Goal: Task Accomplishment & Management: Complete application form

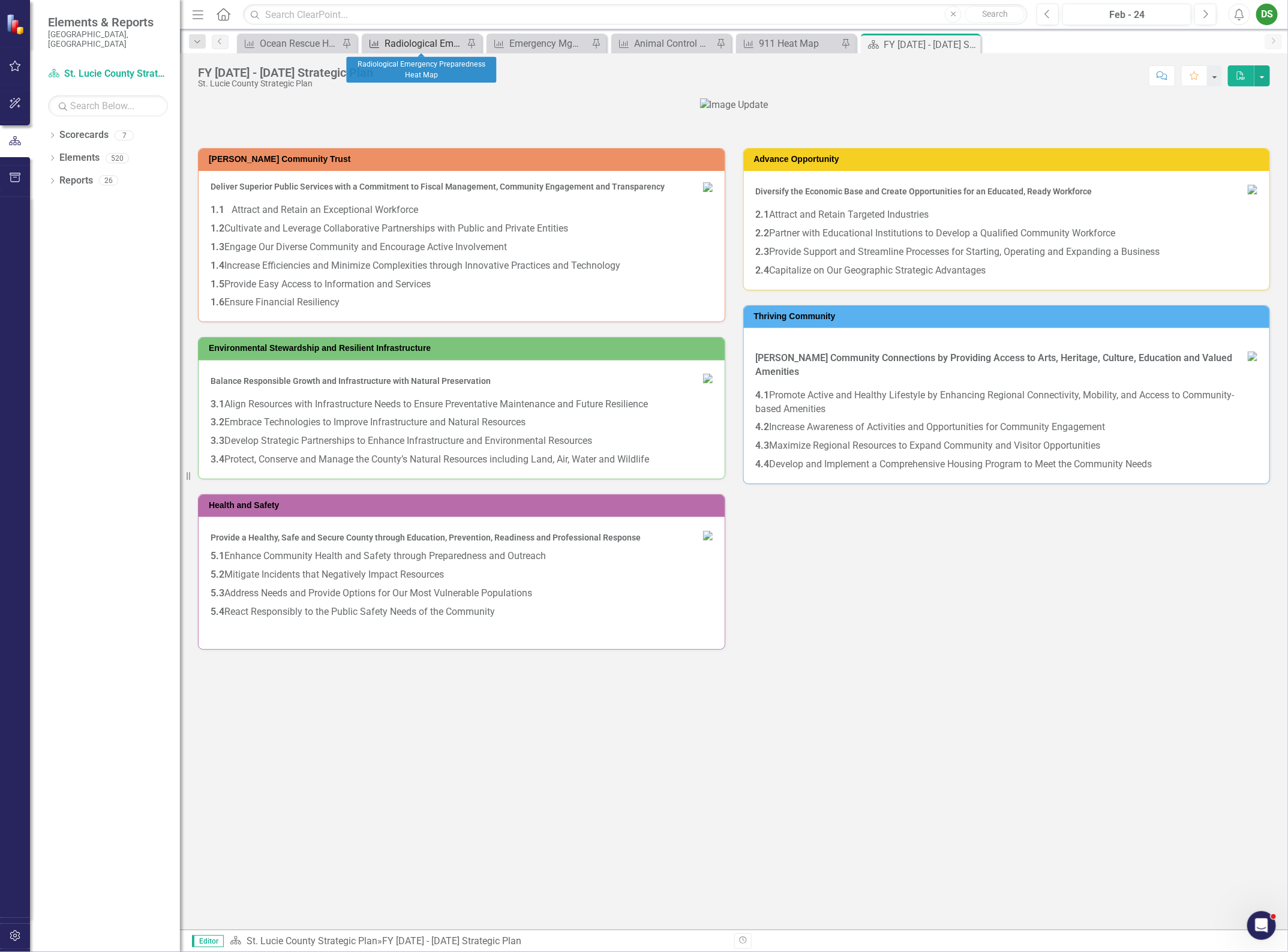
click at [430, 51] on div "Radiological Emergency Preparedness Heat Map" at bounding box center [424, 43] width 80 height 15
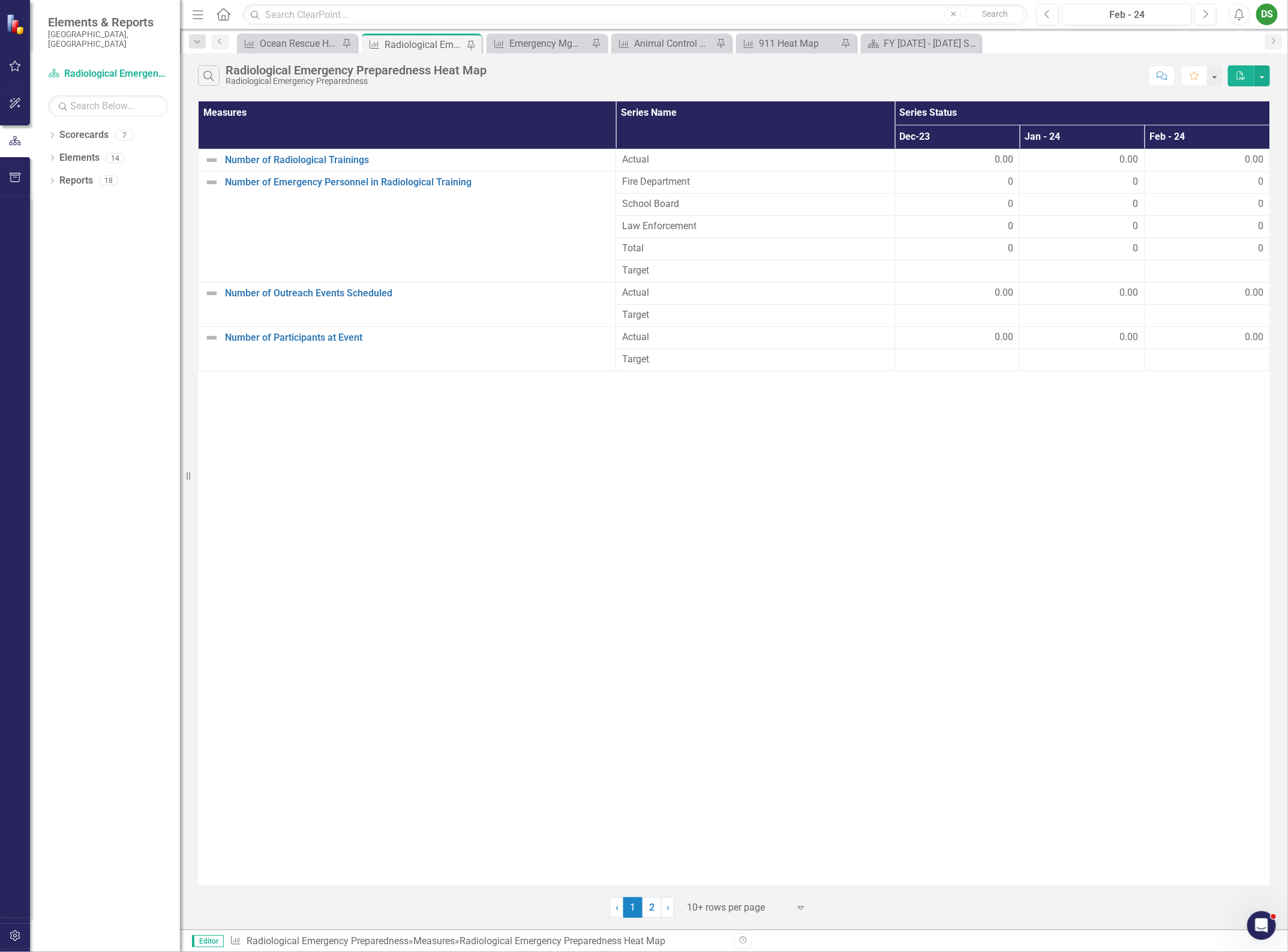
click at [1141, 716] on div "Measures Series Name Series Status Dec-23 Jan - [DATE] - 24 Number of Radiologi…" at bounding box center [734, 493] width 1072 height 785
click at [1147, 18] on div "Feb - 24" at bounding box center [1127, 14] width 121 height 14
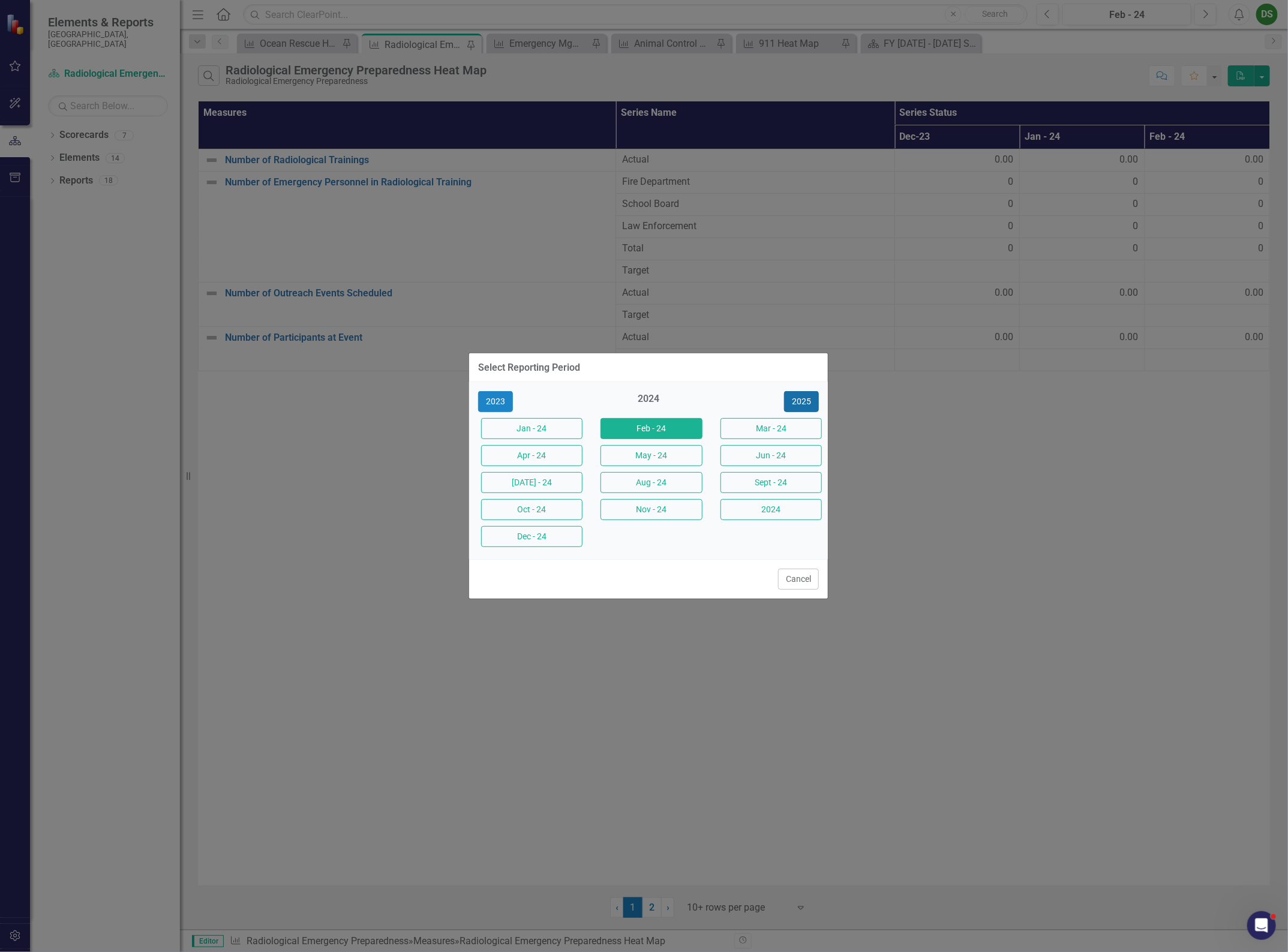
click at [797, 401] on button "2025" at bounding box center [802, 401] width 35 height 21
click at [760, 484] on button "Sept - 25" at bounding box center [771, 482] width 101 height 21
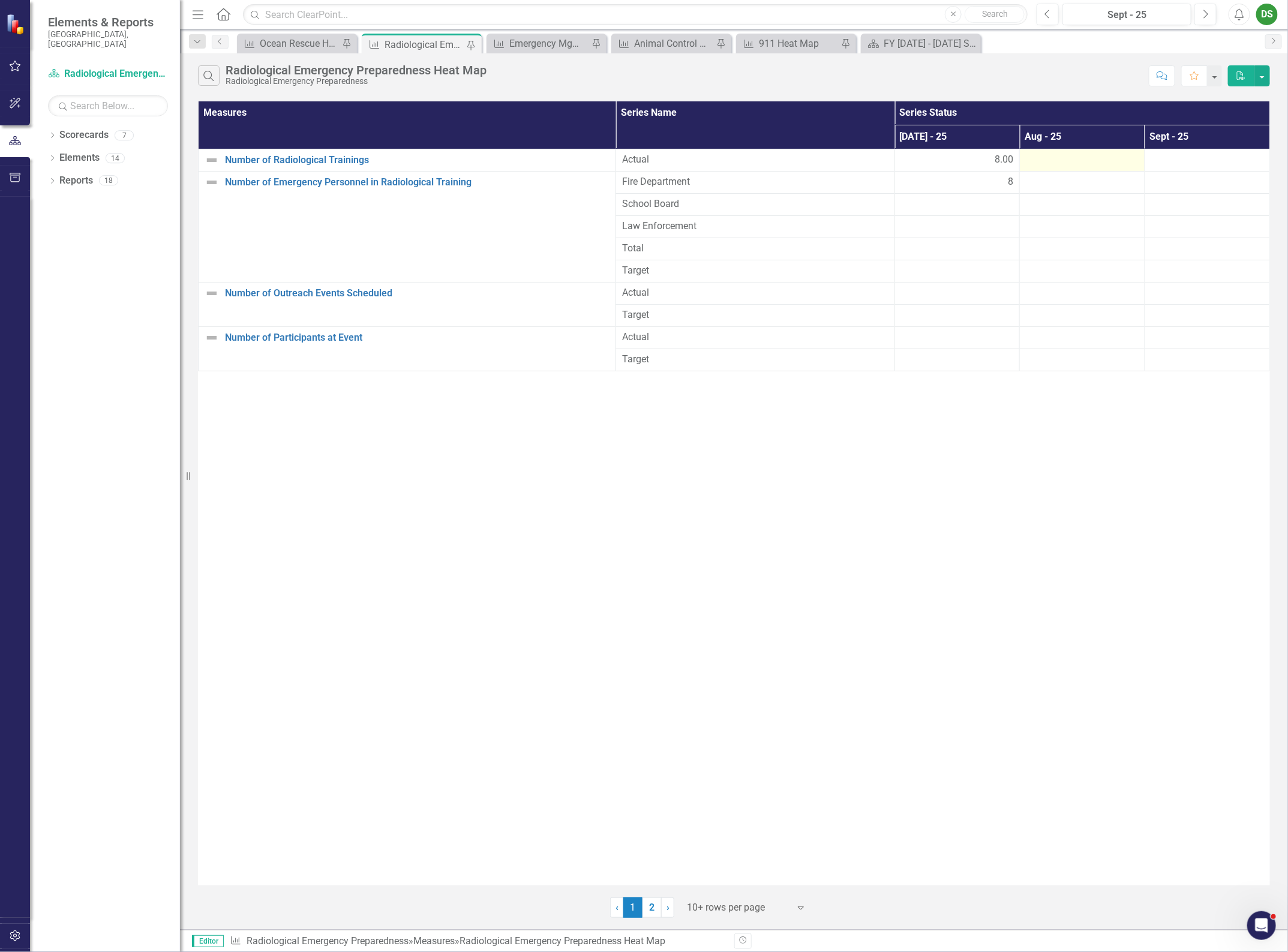
click at [1084, 162] on div at bounding box center [1081, 160] width 112 height 14
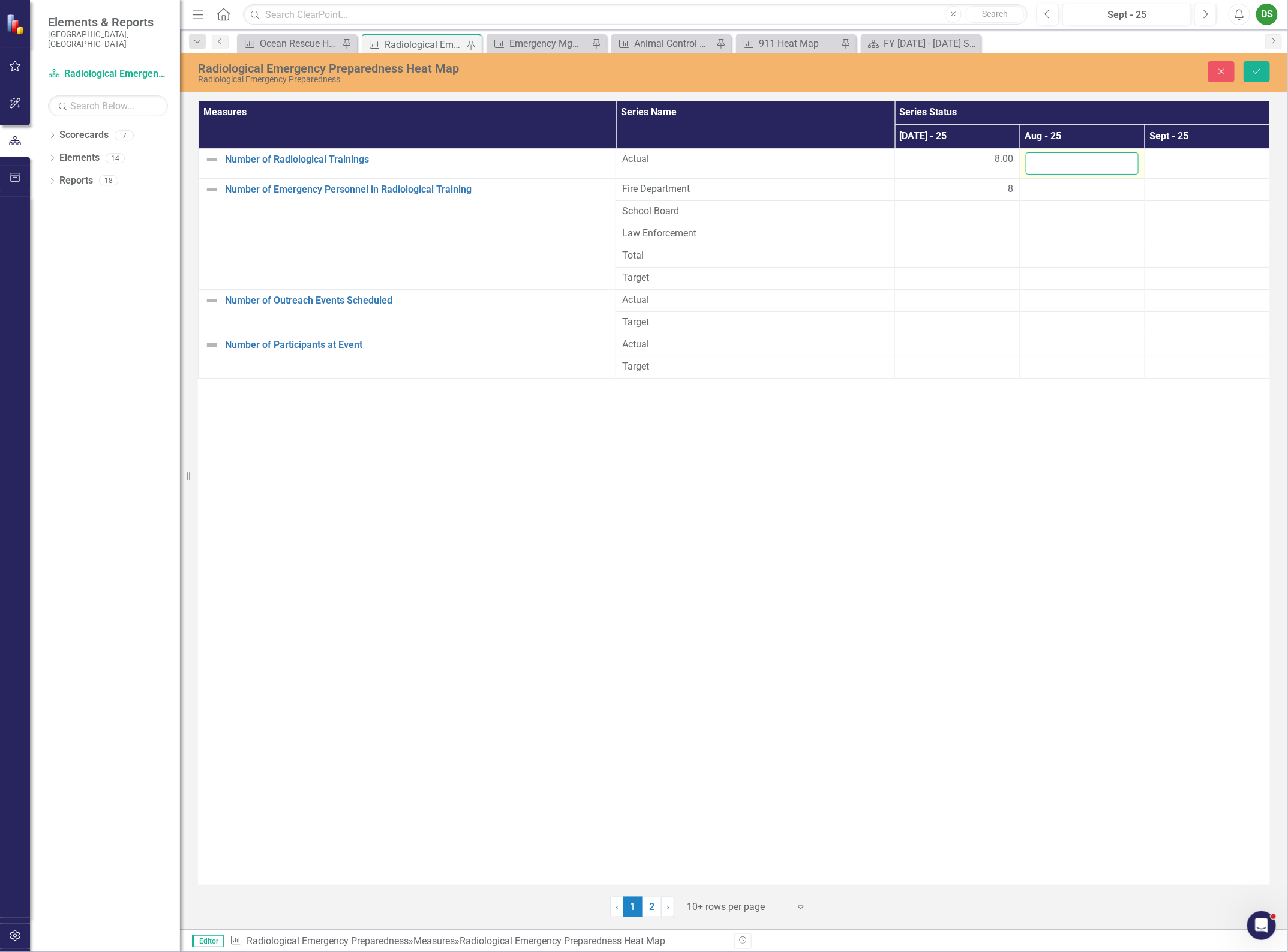
click at [1084, 162] on input "number" at bounding box center [1081, 163] width 112 height 22
type input "0"
click at [730, 905] on div at bounding box center [737, 908] width 102 height 17
click at [747, 891] on div "Display All Rows" at bounding box center [750, 887] width 113 height 14
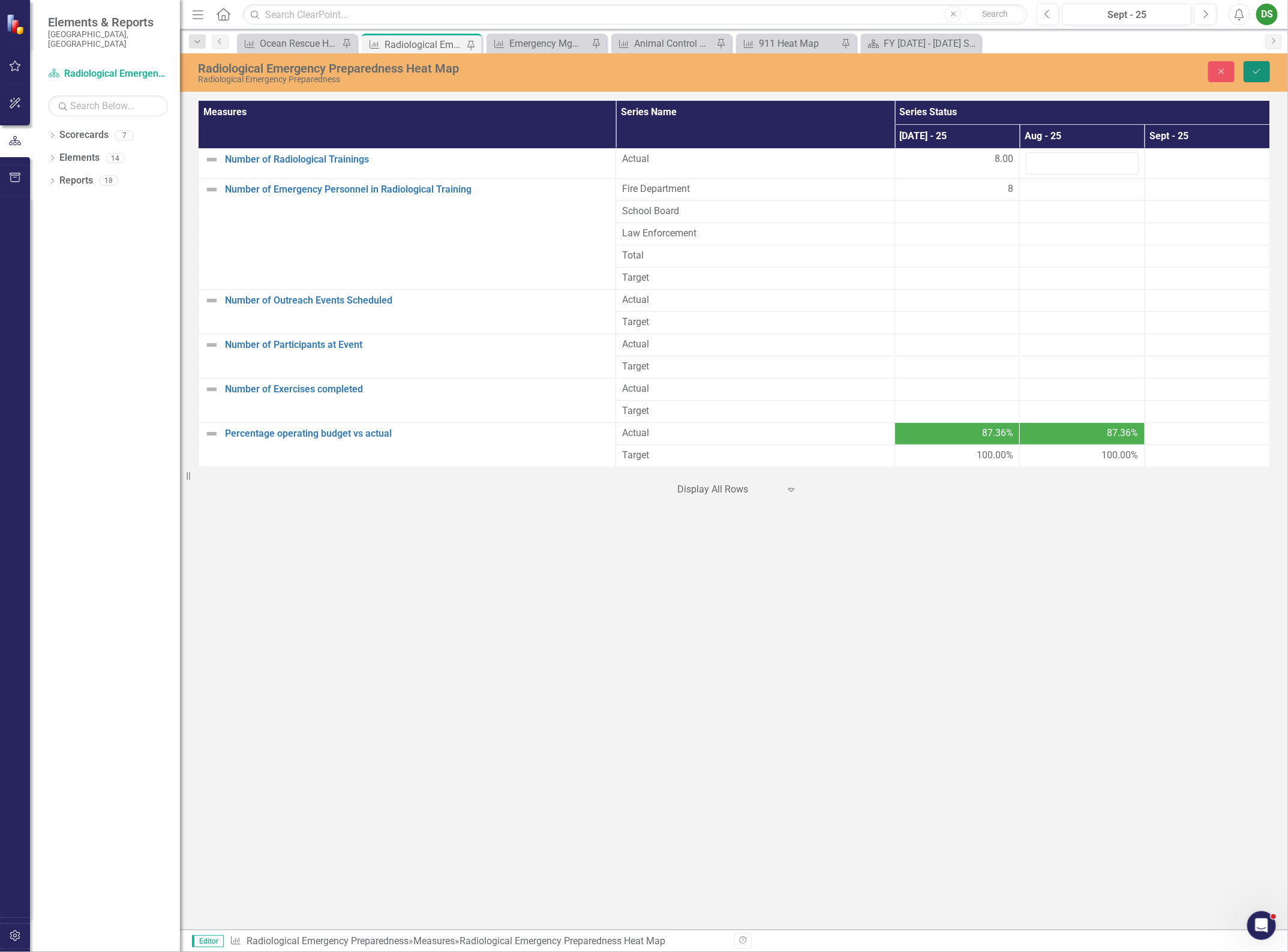
click at [1256, 73] on icon "submit" at bounding box center [1257, 71] width 7 height 5
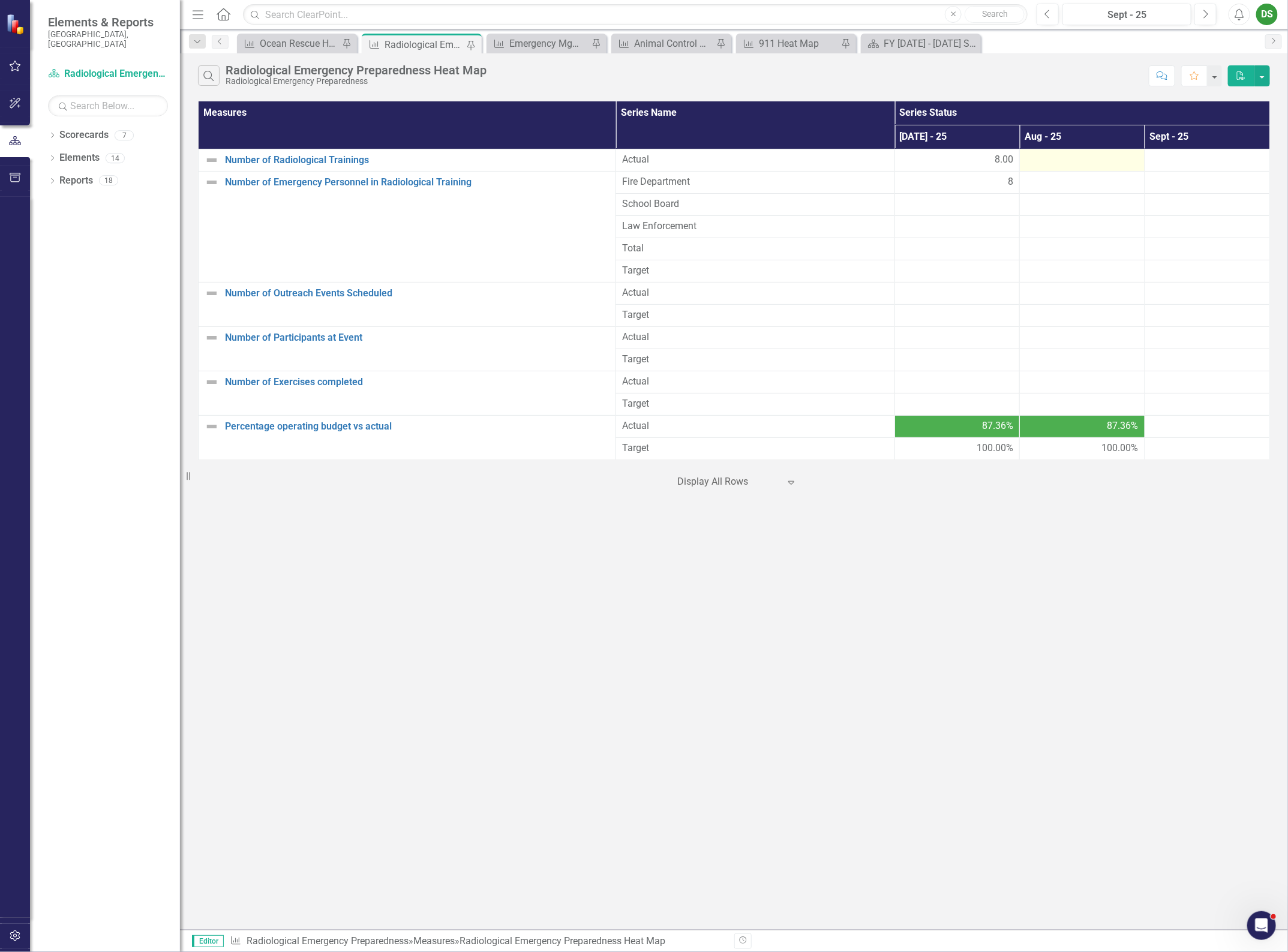
click at [1056, 163] on div at bounding box center [1081, 160] width 112 height 14
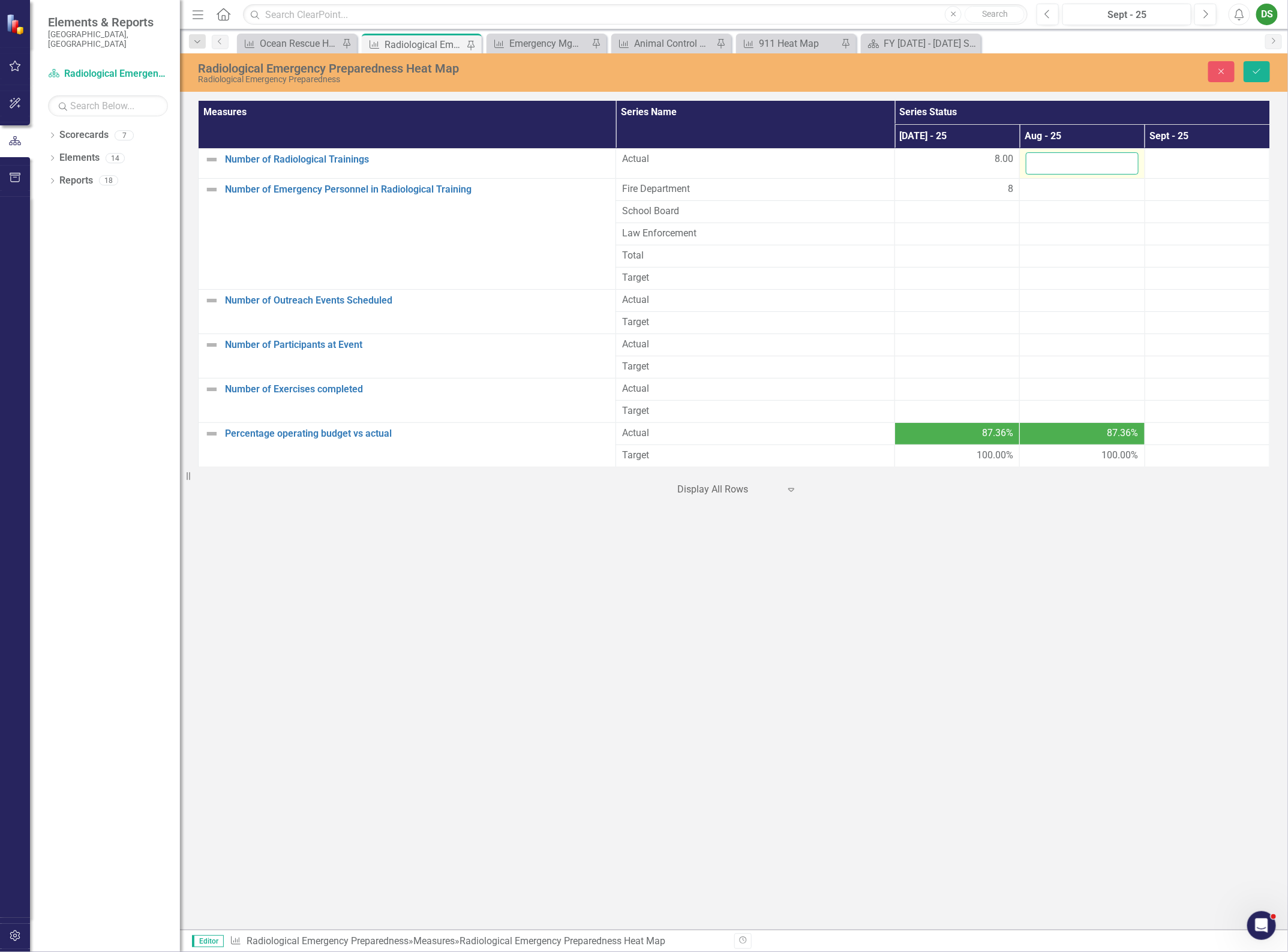
click at [1056, 163] on input "number" at bounding box center [1081, 163] width 112 height 22
type input "0"
click at [1261, 67] on icon "Save" at bounding box center [1257, 71] width 11 height 8
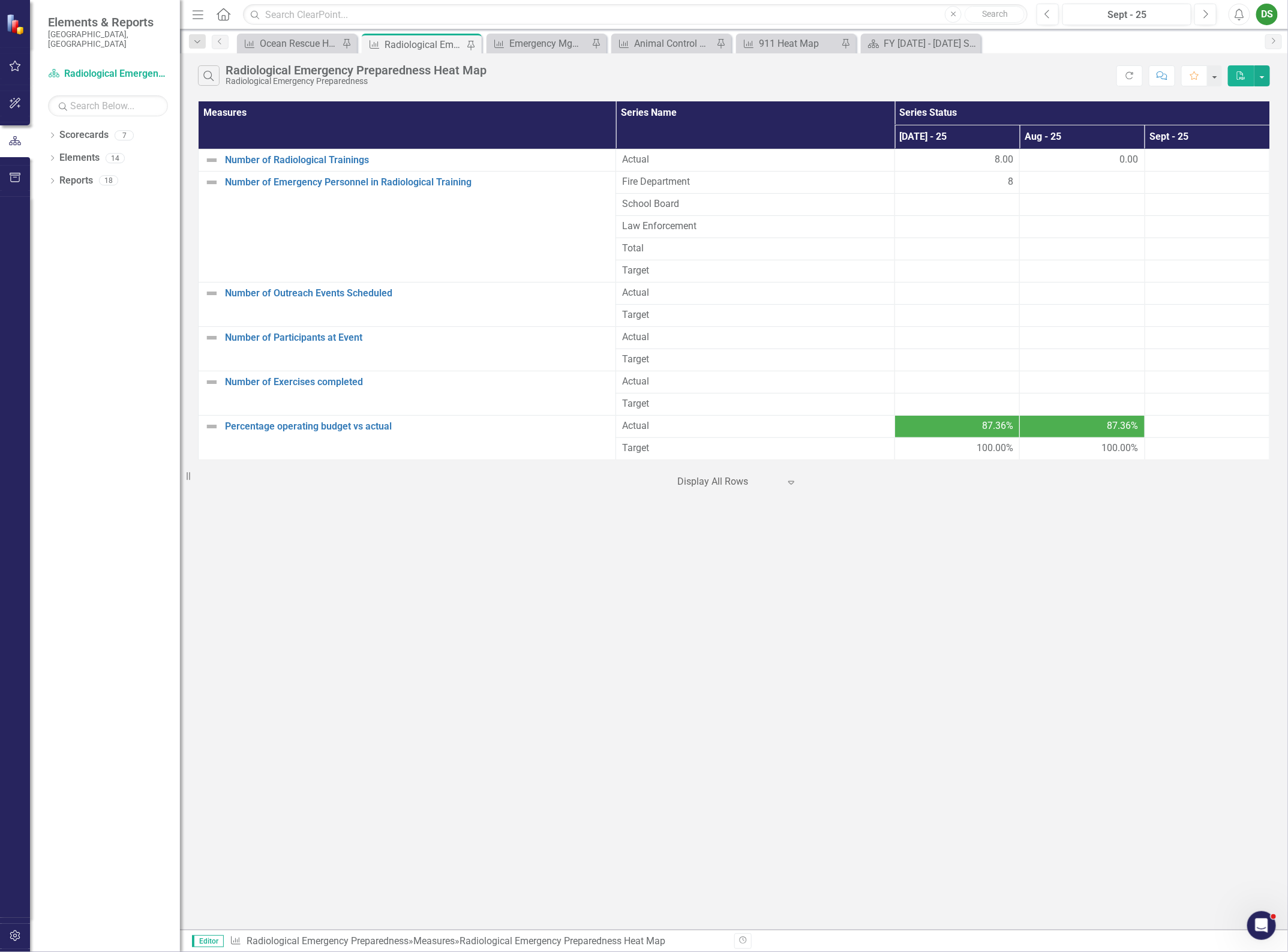
click at [1102, 484] on div "‹ Previous 1 (current) › Next Display All Rows Expand" at bounding box center [734, 477] width 1072 height 29
click at [1039, 618] on div "Search Radiological Emergency Preparedness Heat Map Radiological Emergency Prep…" at bounding box center [734, 491] width 1108 height 877
click at [325, 42] on div "Ocean Rescue Heat Map" at bounding box center [300, 43] width 80 height 15
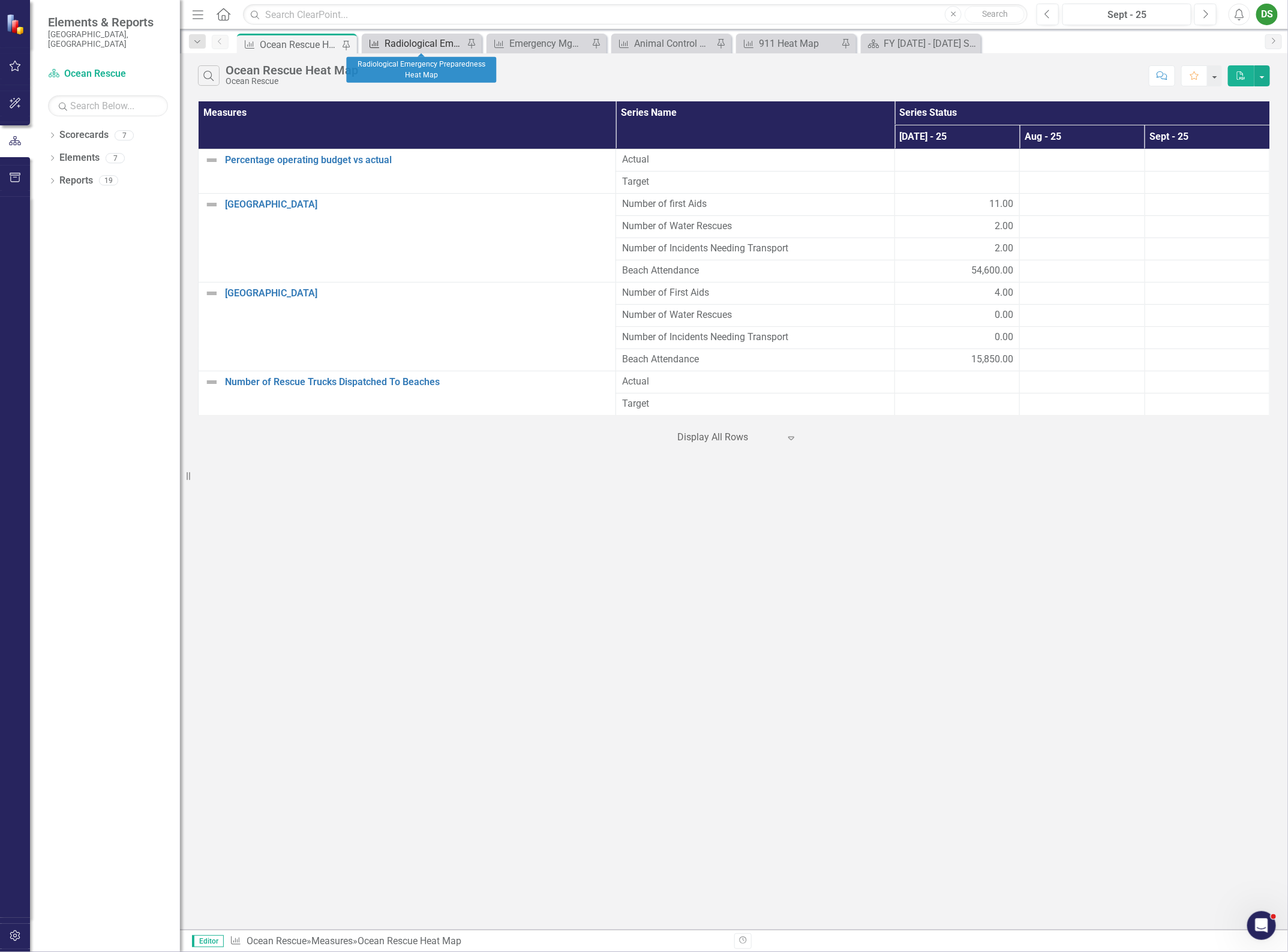
click at [410, 42] on div "Radiological Emergency Preparedness Heat Map" at bounding box center [424, 43] width 80 height 15
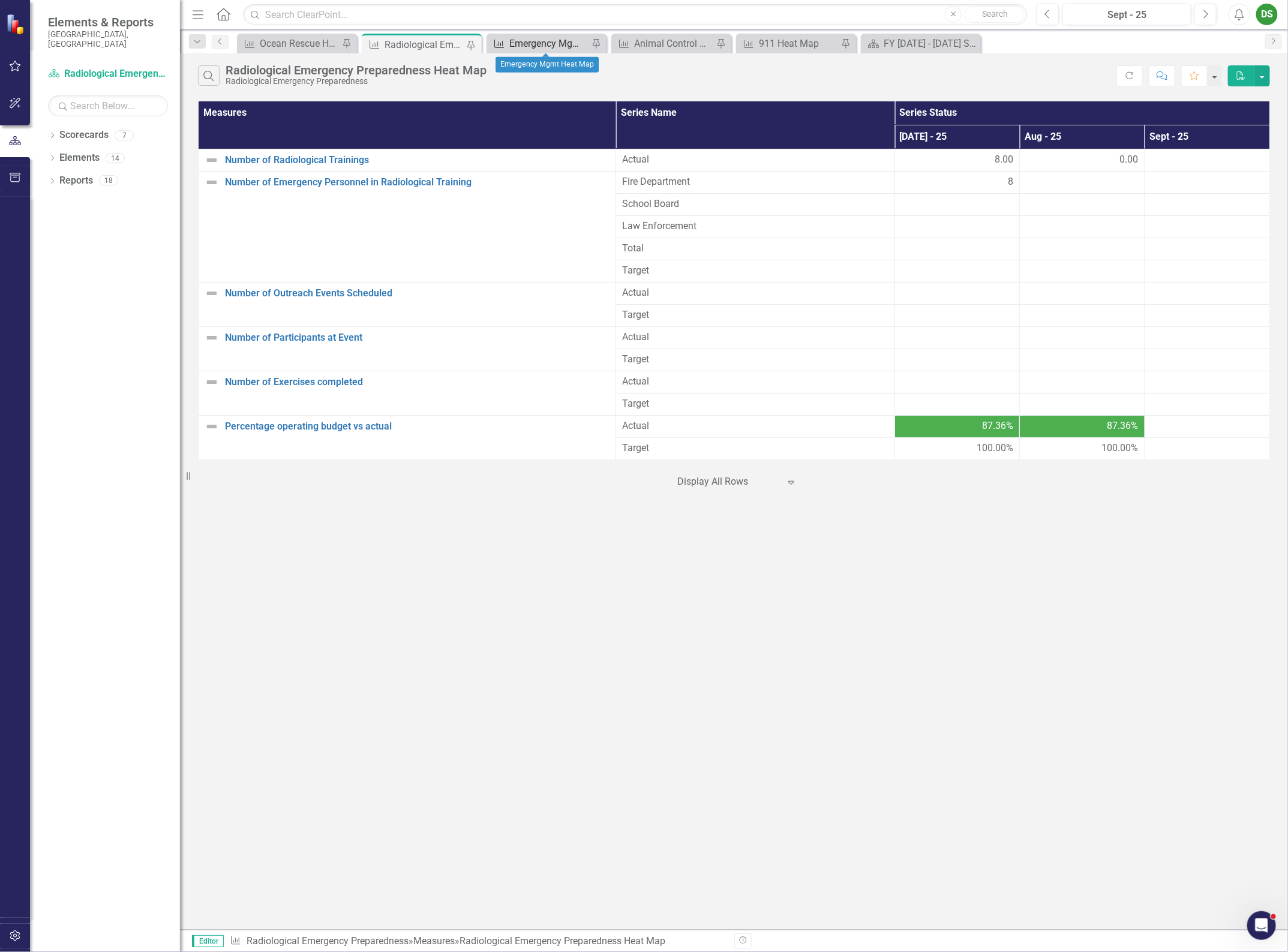
click at [562, 41] on div "Emergency Mgmt Heat Map" at bounding box center [549, 43] width 80 height 15
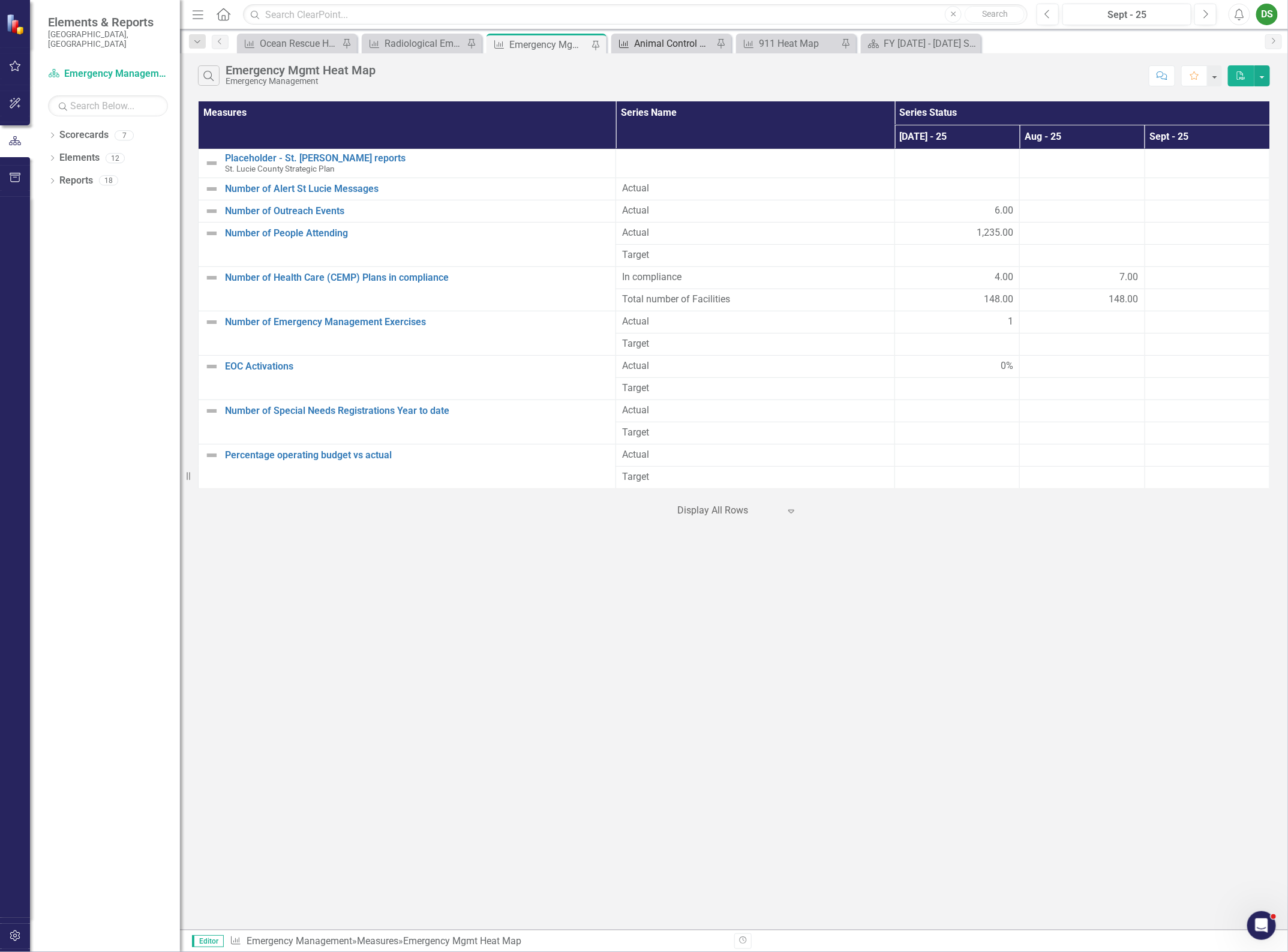
click at [642, 46] on div "Animal Control Heat Map" at bounding box center [673, 43] width 80 height 15
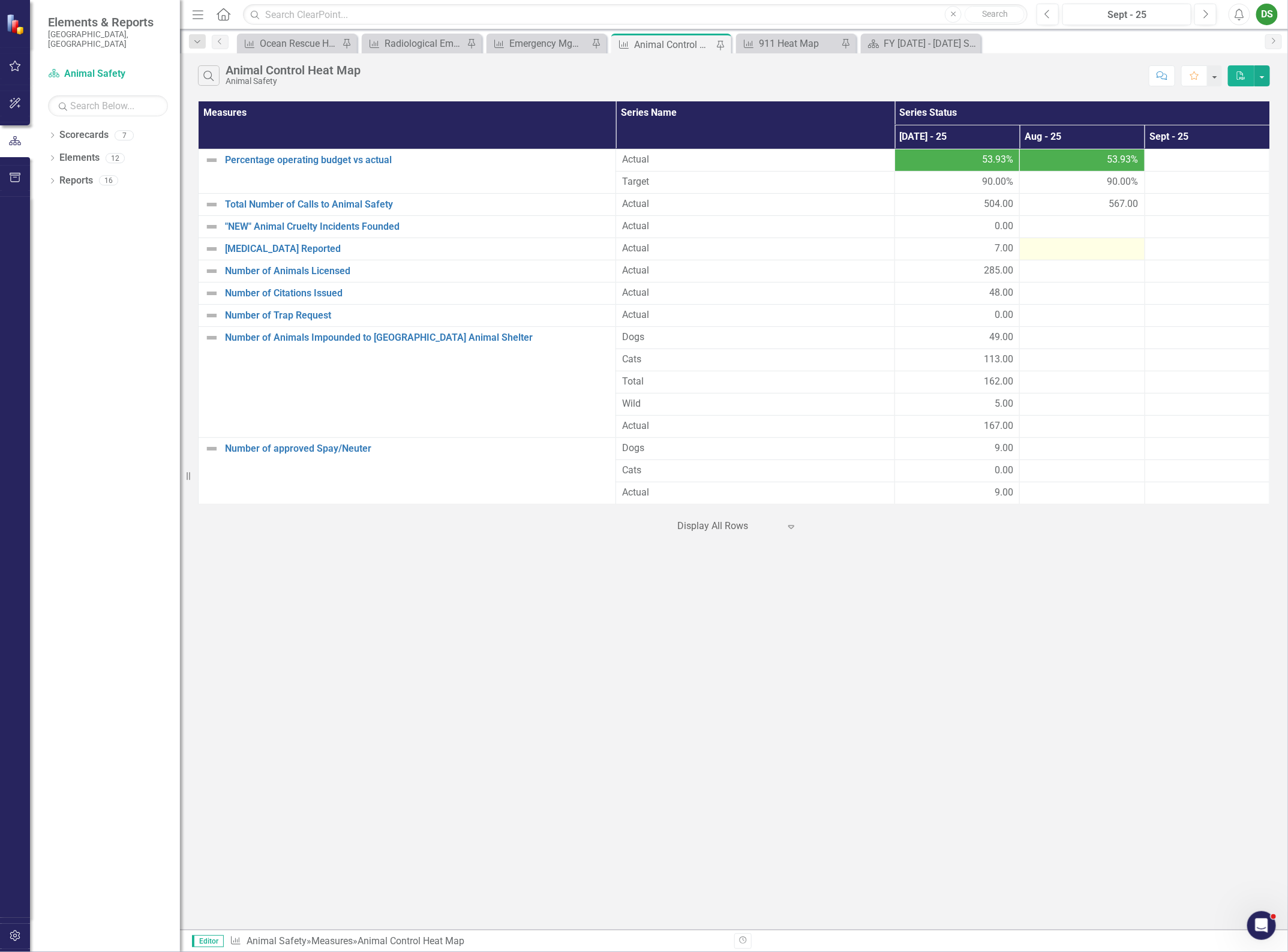
click at [1101, 239] on td at bounding box center [1082, 249] width 125 height 22
click at [1099, 234] on div at bounding box center [1081, 226] width 112 height 14
drag, startPoint x: 1121, startPoint y: 231, endPoint x: 1115, endPoint y: 230, distance: 6.1
click at [1115, 230] on div at bounding box center [1081, 226] width 112 height 14
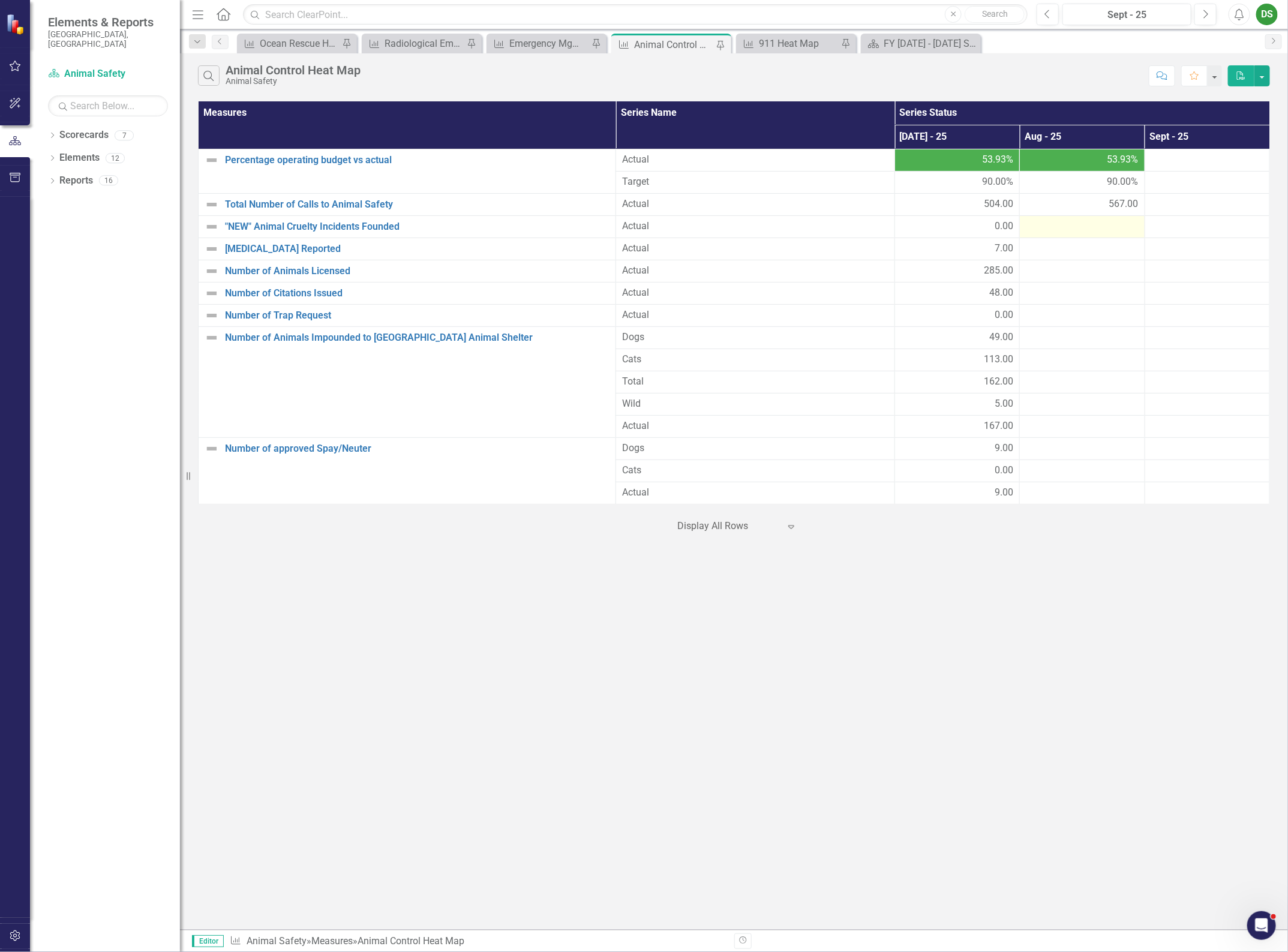
click at [1110, 225] on div at bounding box center [1081, 226] width 112 height 14
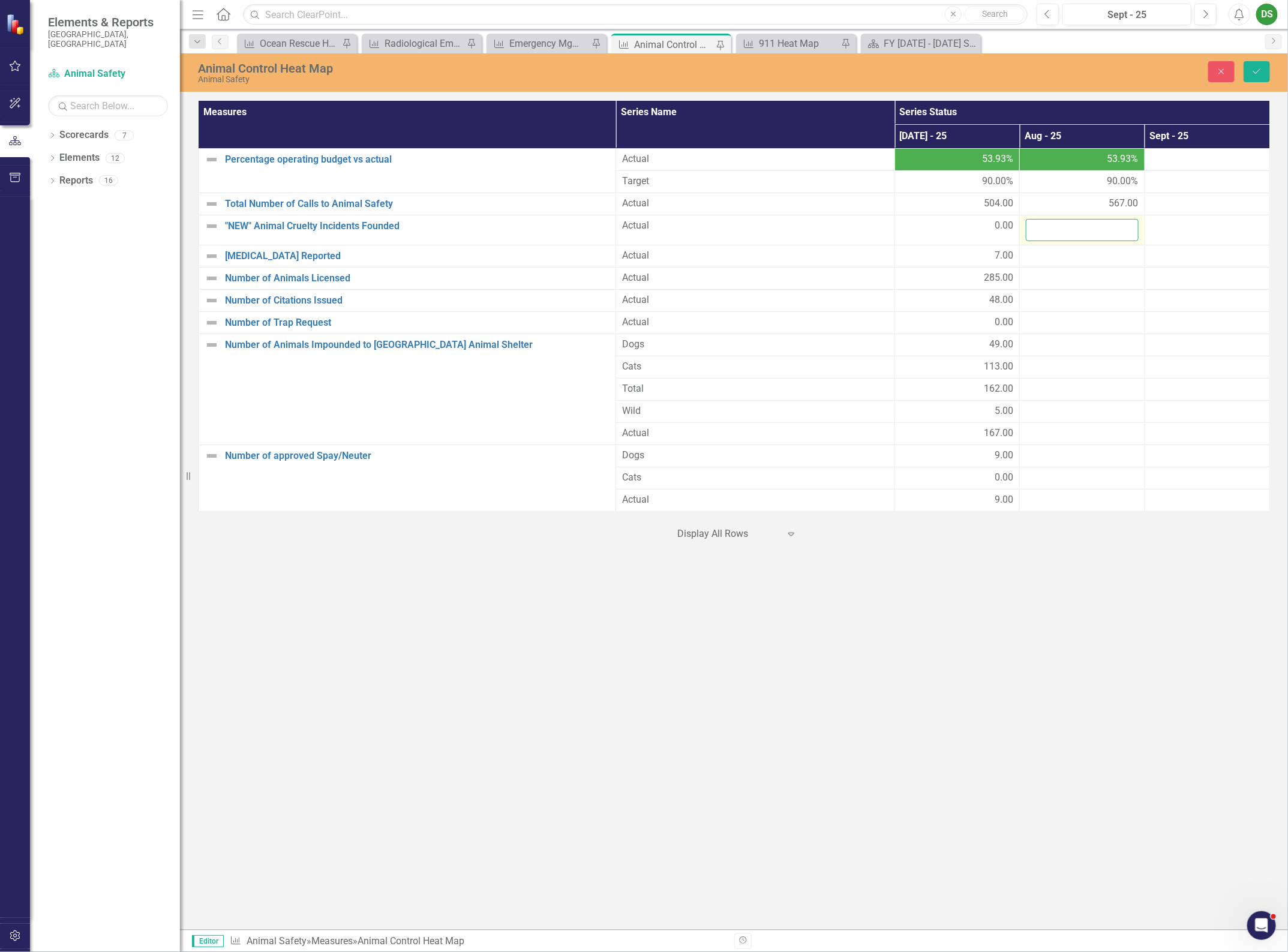
click at [1082, 227] on input "number" at bounding box center [1081, 230] width 112 height 22
type input "0"
click at [1097, 259] on div at bounding box center [1081, 256] width 112 height 14
click at [1097, 259] on div at bounding box center [1081, 256] width 112 height 14
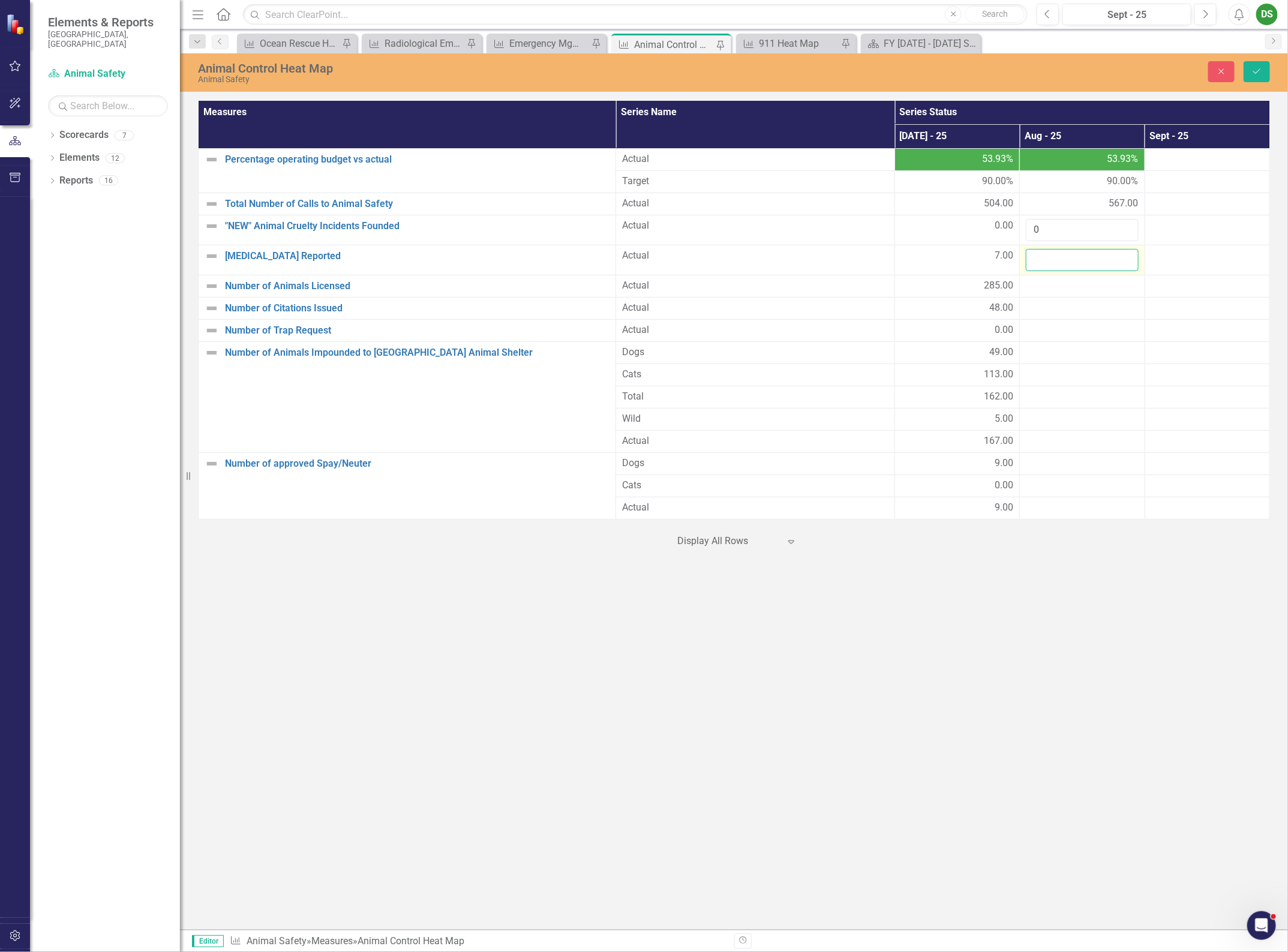
click at [1097, 259] on input "number" at bounding box center [1081, 260] width 112 height 22
type input "9"
click at [1044, 286] on div at bounding box center [1081, 286] width 112 height 14
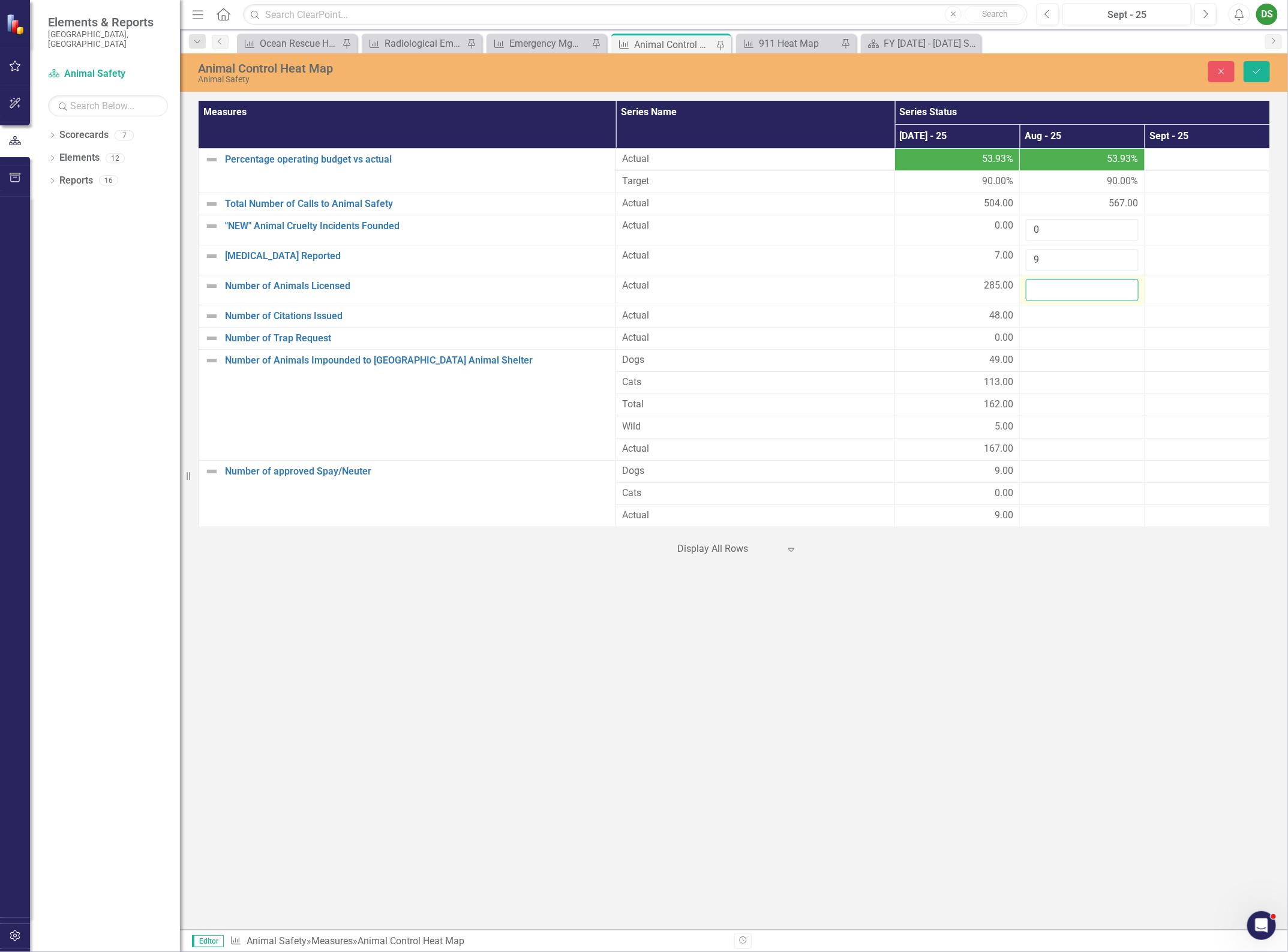
click at [1044, 286] on input "number" at bounding box center [1081, 290] width 112 height 22
type input "298"
click at [1051, 319] on div at bounding box center [1081, 316] width 112 height 14
click at [1051, 319] on input "number" at bounding box center [1081, 320] width 112 height 22
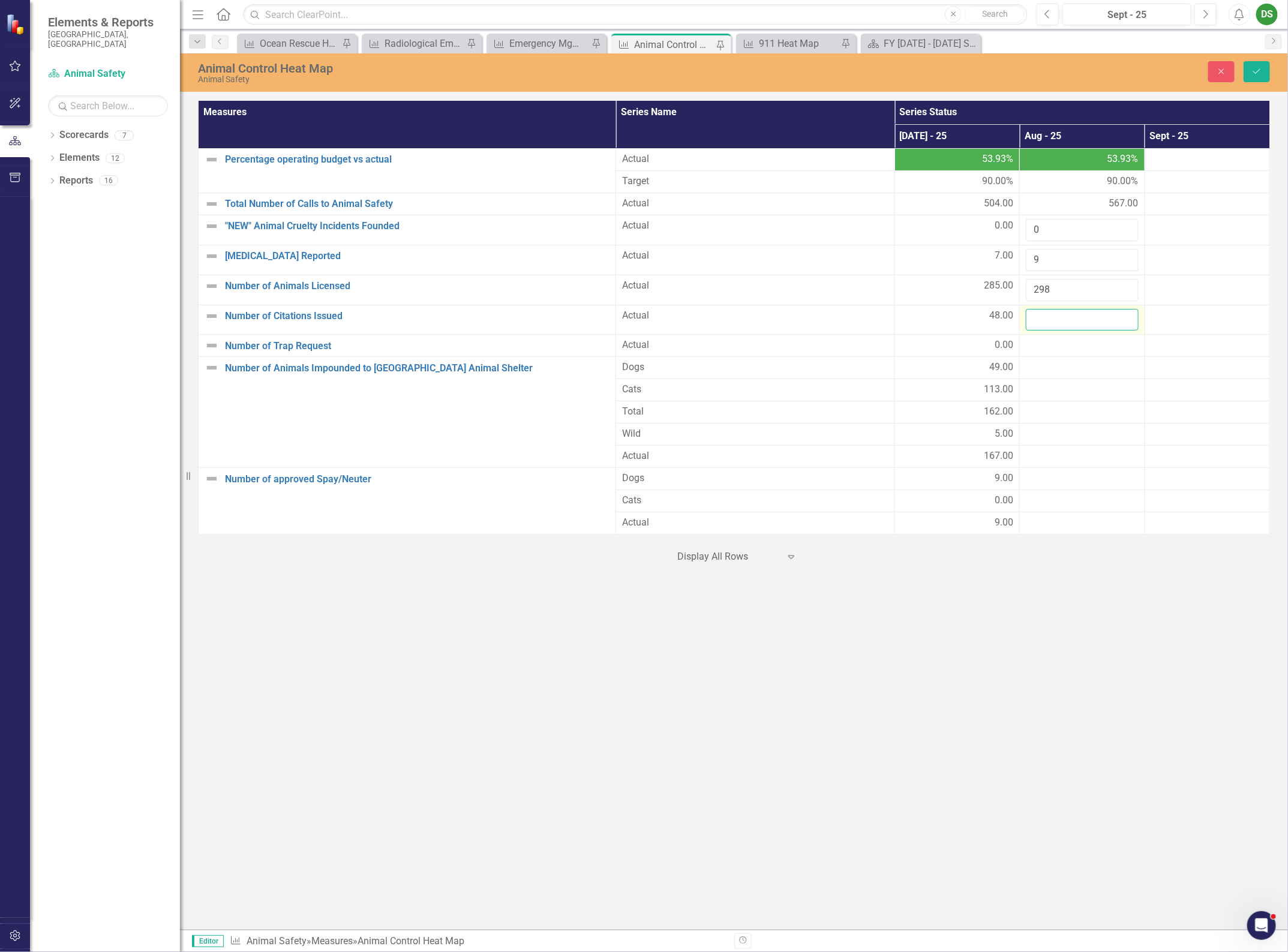
click at [1051, 319] on input "number" at bounding box center [1081, 320] width 112 height 22
type input "59"
click at [1050, 342] on div at bounding box center [1081, 345] width 112 height 14
click at [1053, 343] on input "number" at bounding box center [1081, 349] width 112 height 22
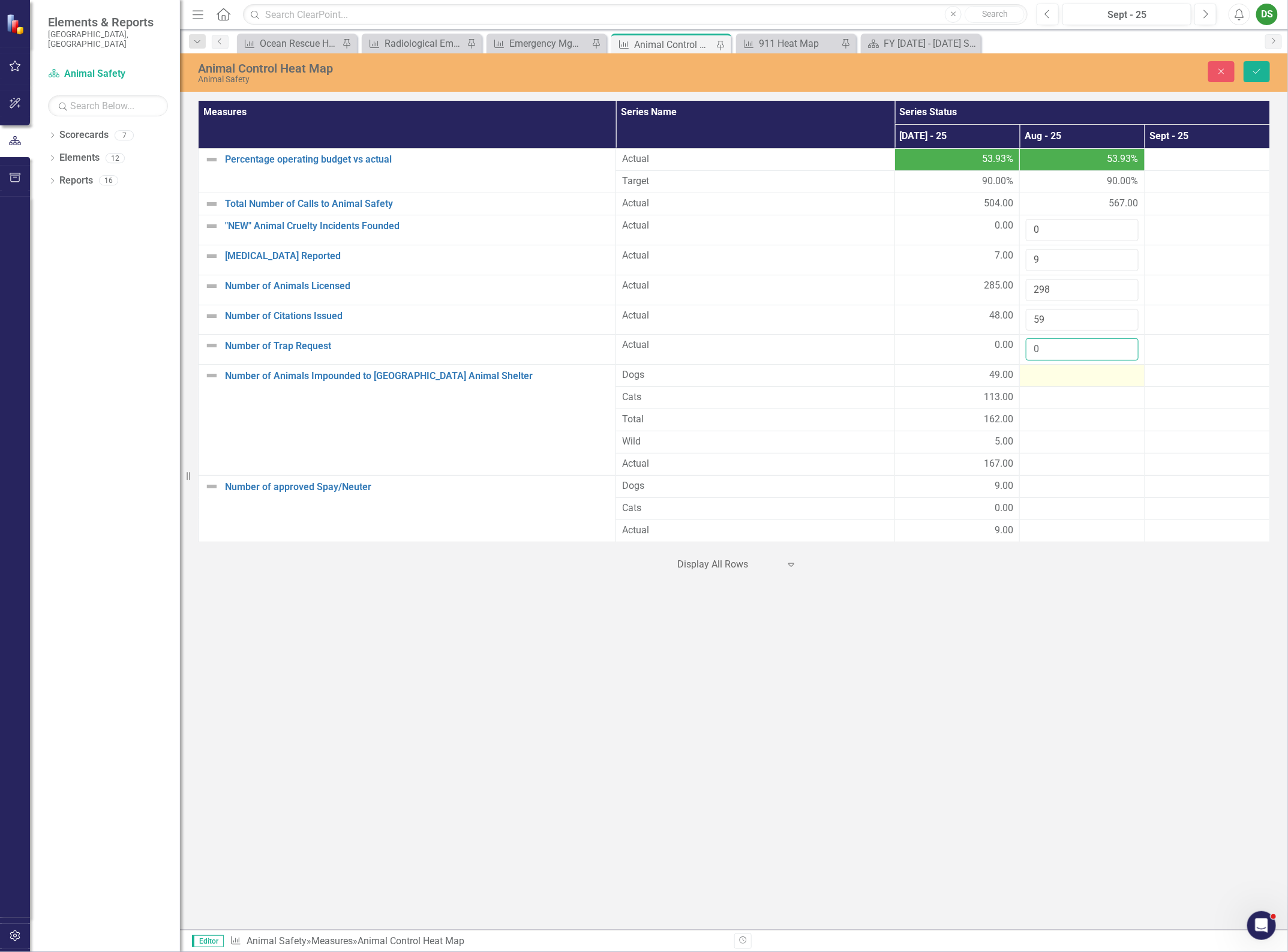
type input "0"
drag, startPoint x: 1069, startPoint y: 379, endPoint x: 1063, endPoint y: 382, distance: 6.7
click at [1068, 379] on div at bounding box center [1081, 375] width 112 height 14
click at [1063, 382] on div at bounding box center [1081, 375] width 112 height 14
click at [1062, 382] on div at bounding box center [1081, 375] width 112 height 14
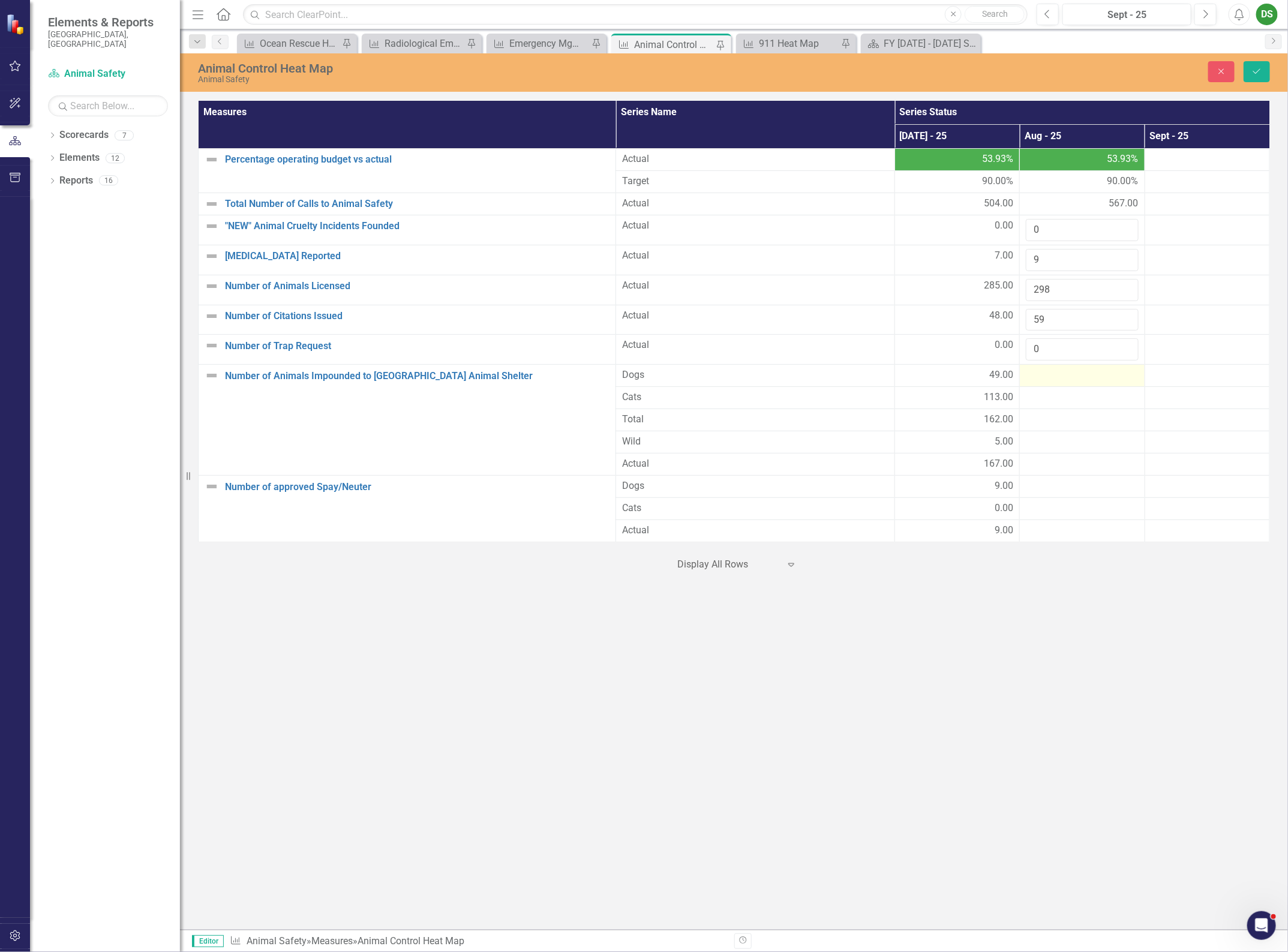
click at [1062, 382] on div at bounding box center [1081, 375] width 112 height 14
click at [1047, 375] on div at bounding box center [1081, 375] width 112 height 14
click at [1054, 377] on input "number" at bounding box center [1081, 379] width 112 height 22
type input "34"
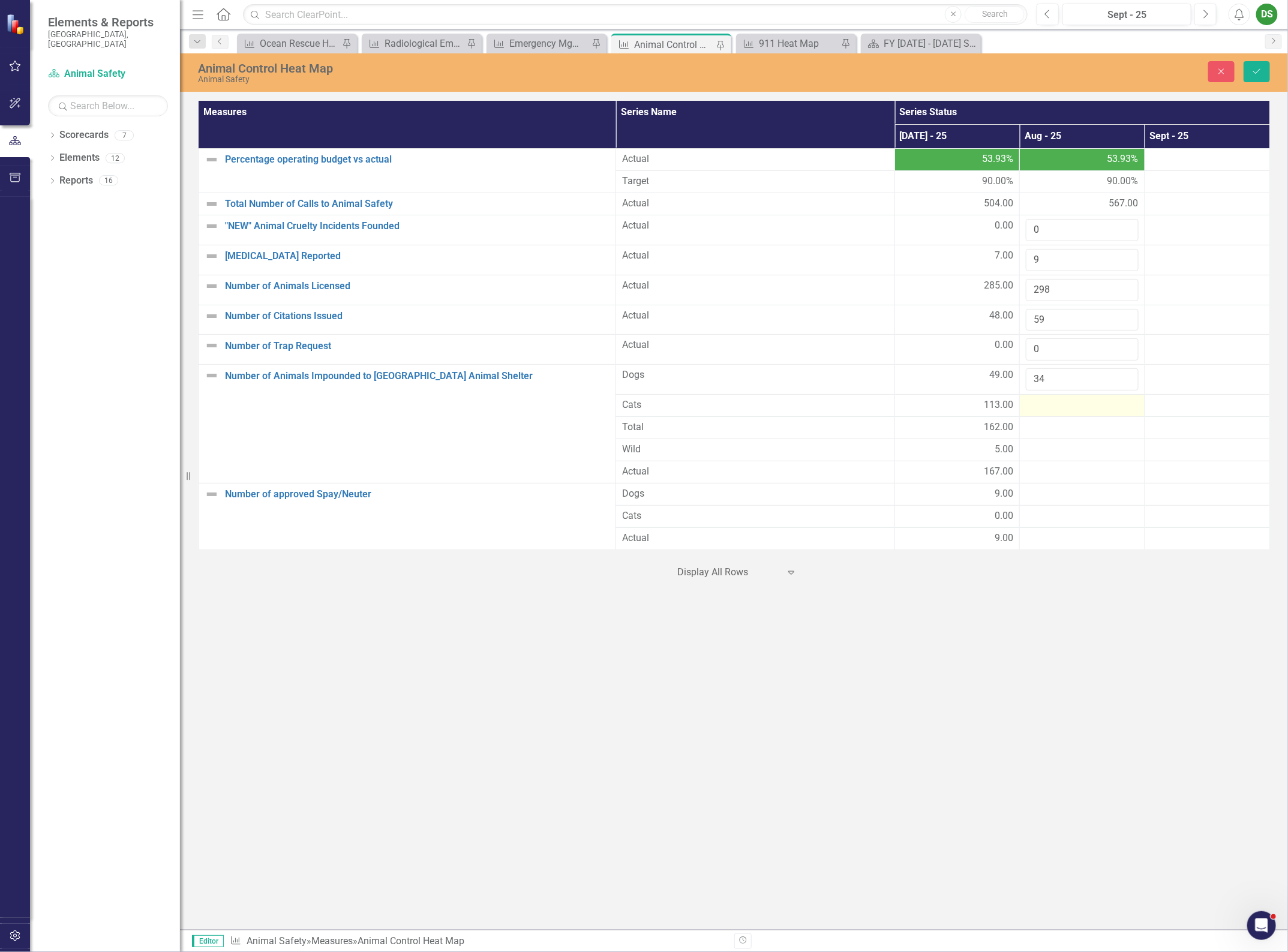
click at [1054, 407] on div at bounding box center [1081, 405] width 112 height 14
click at [1054, 407] on input "number" at bounding box center [1081, 409] width 112 height 22
type input "128"
click at [1071, 438] on div at bounding box center [1081, 435] width 112 height 14
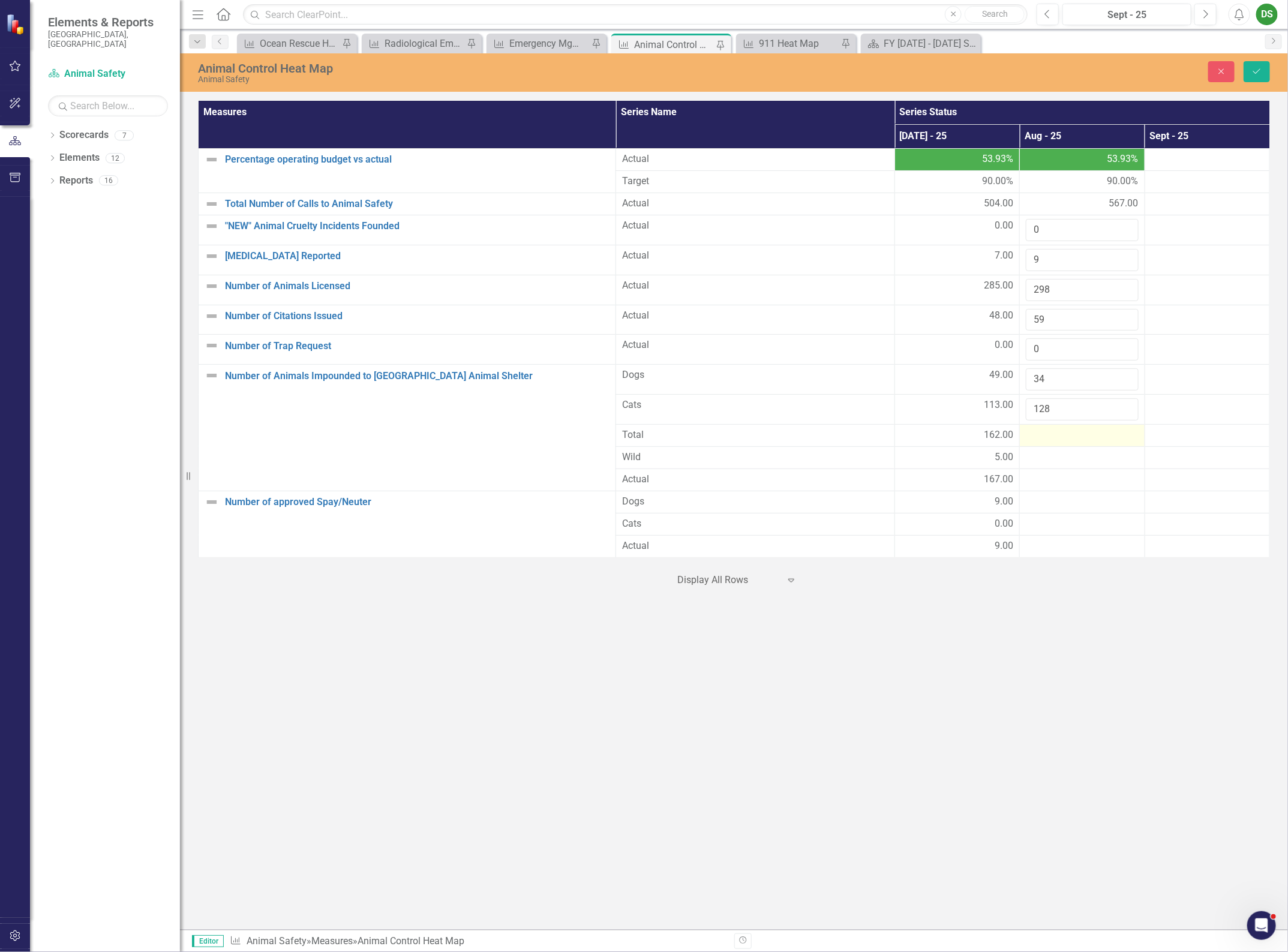
click at [1071, 438] on div at bounding box center [1081, 435] width 112 height 14
click at [1071, 442] on input "number" at bounding box center [1081, 439] width 112 height 22
type input "169"
click at [1071, 472] on div at bounding box center [1081, 465] width 112 height 14
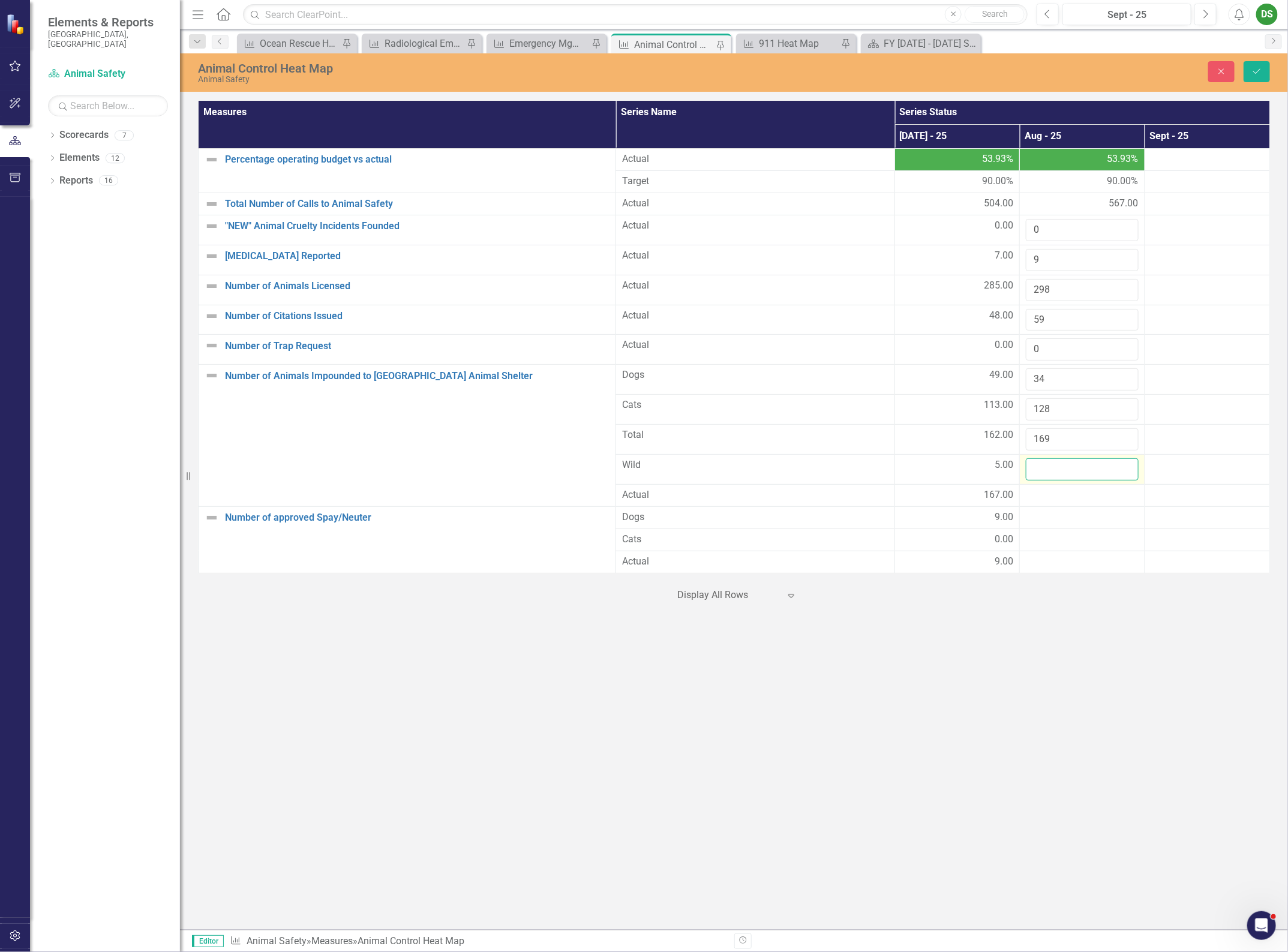
click at [1071, 471] on input "number" at bounding box center [1081, 469] width 112 height 22
type input "7"
click at [1054, 498] on div at bounding box center [1081, 495] width 112 height 14
click at [1054, 497] on div at bounding box center [1081, 495] width 112 height 14
click at [1048, 500] on input "number" at bounding box center [1081, 499] width 112 height 22
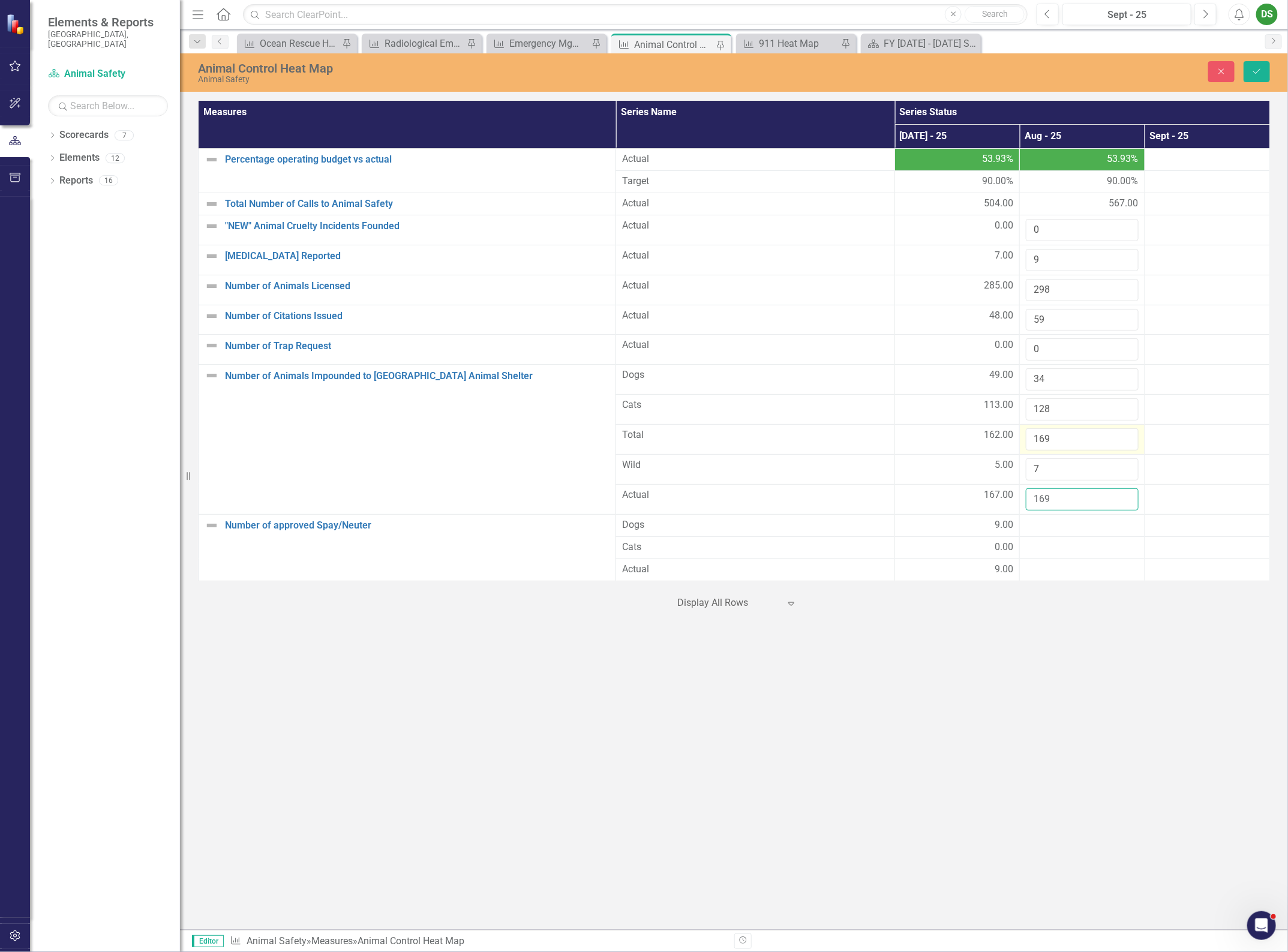
type input "169"
click at [1052, 447] on input "169" at bounding box center [1081, 439] width 112 height 22
type input "162"
click at [1063, 533] on div at bounding box center [1081, 525] width 112 height 14
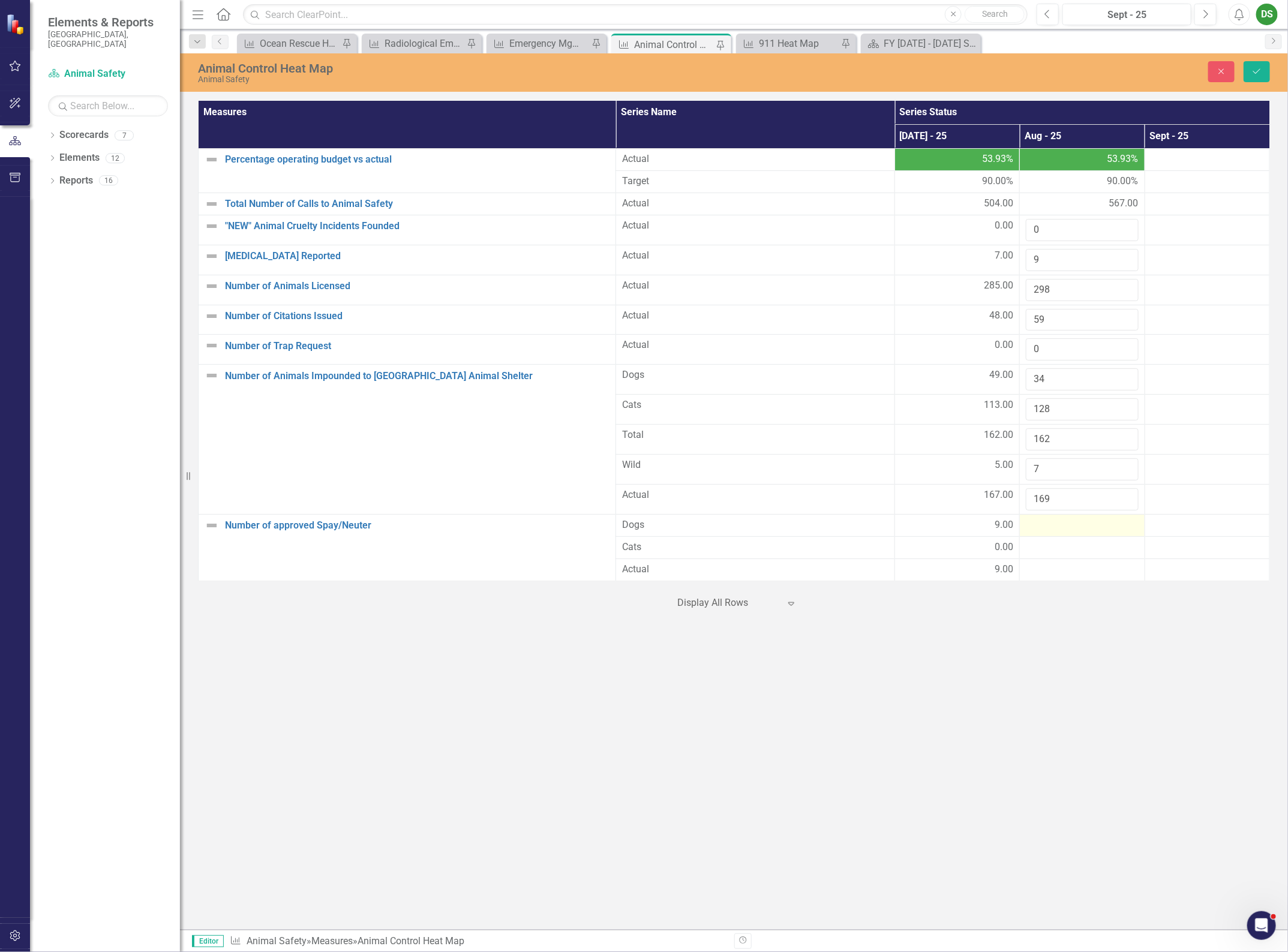
click at [1063, 532] on div at bounding box center [1081, 525] width 112 height 14
type input "8"
click at [1059, 563] on div at bounding box center [1081, 554] width 112 height 14
click at [1057, 563] on div at bounding box center [1081, 554] width 112 height 14
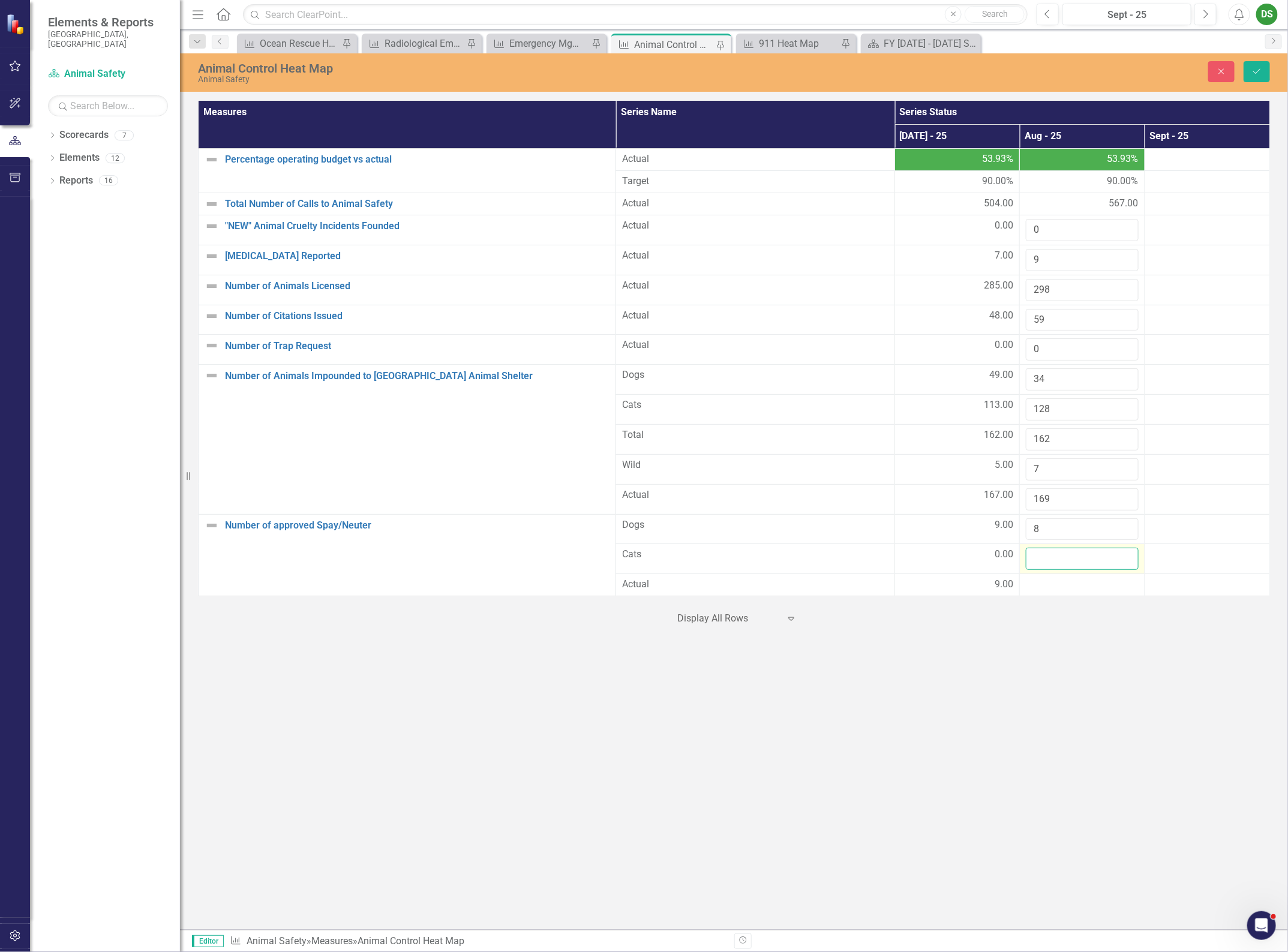
click at [1056, 565] on input "number" at bounding box center [1081, 558] width 112 height 22
type input "0"
click at [1081, 592] on div at bounding box center [1081, 584] width 112 height 14
click at [1078, 592] on div at bounding box center [1081, 584] width 112 height 14
click at [1078, 592] on input "number" at bounding box center [1081, 588] width 112 height 22
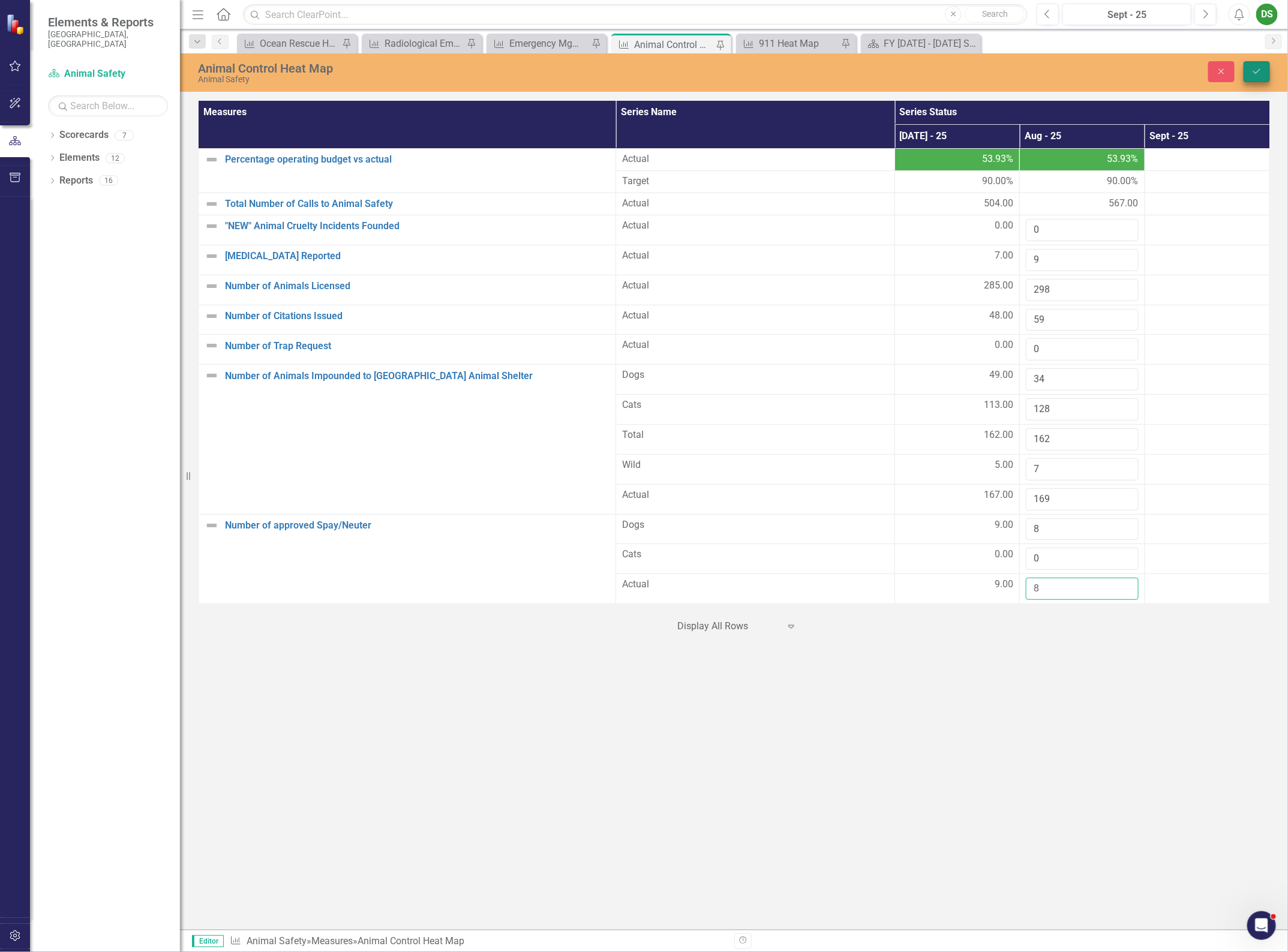
type input "8"
click at [1261, 72] on icon "Save" at bounding box center [1257, 71] width 11 height 8
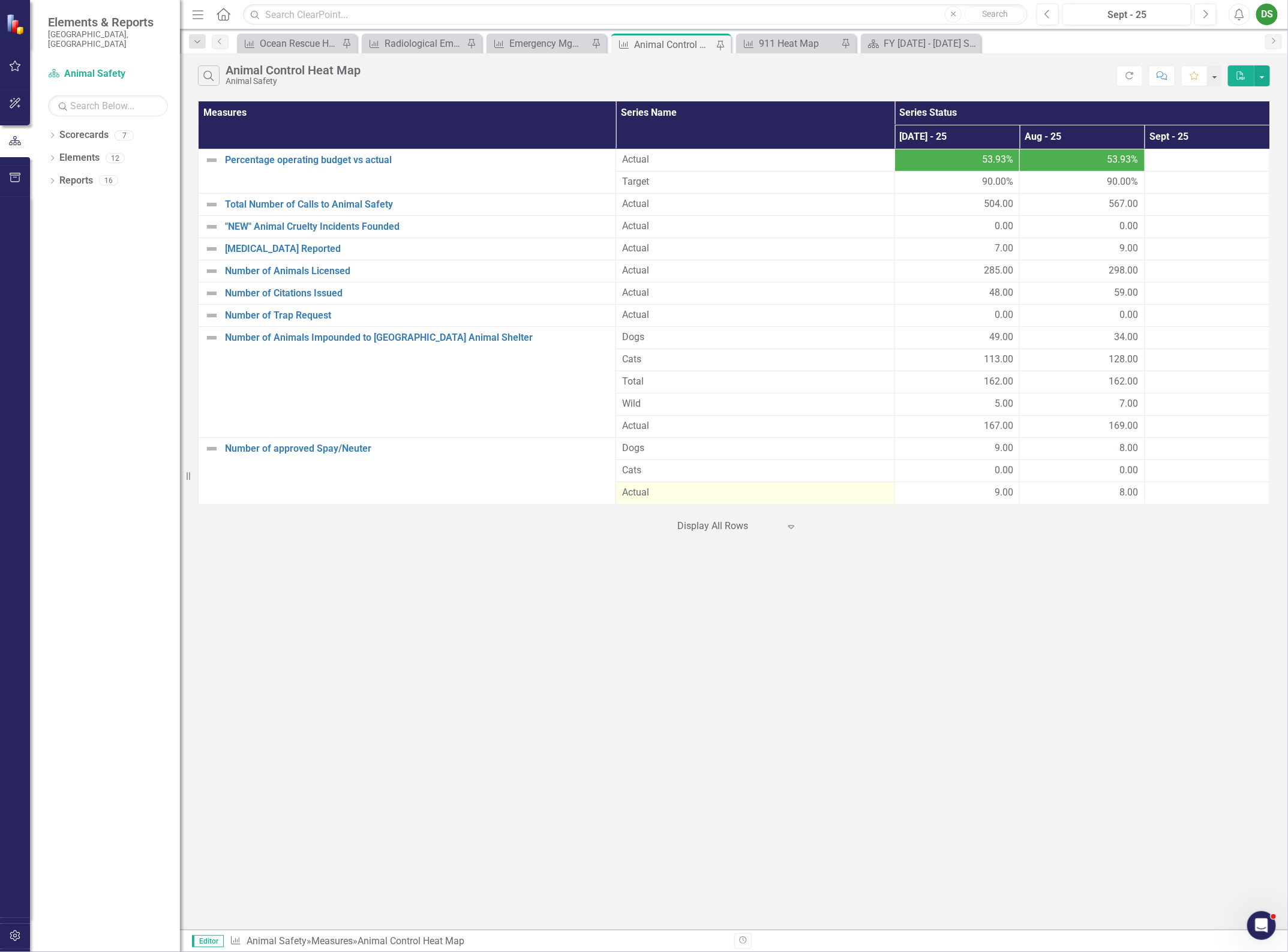
click at [1189, 616] on div "Search Animal Control Heat Map Animal Safety Refresh Comment Favorite PDF Measu…" at bounding box center [734, 491] width 1108 height 877
click at [1012, 737] on div "Search Animal Control Heat Map Animal Safety Refresh Comment Favorite PDF Measu…" at bounding box center [734, 491] width 1108 height 877
click at [750, 544] on div "Search Animal Control Heat Map Animal Safety Refresh Comment Favorite PDF Measu…" at bounding box center [734, 491] width 1108 height 877
click at [745, 533] on div at bounding box center [728, 527] width 102 height 17
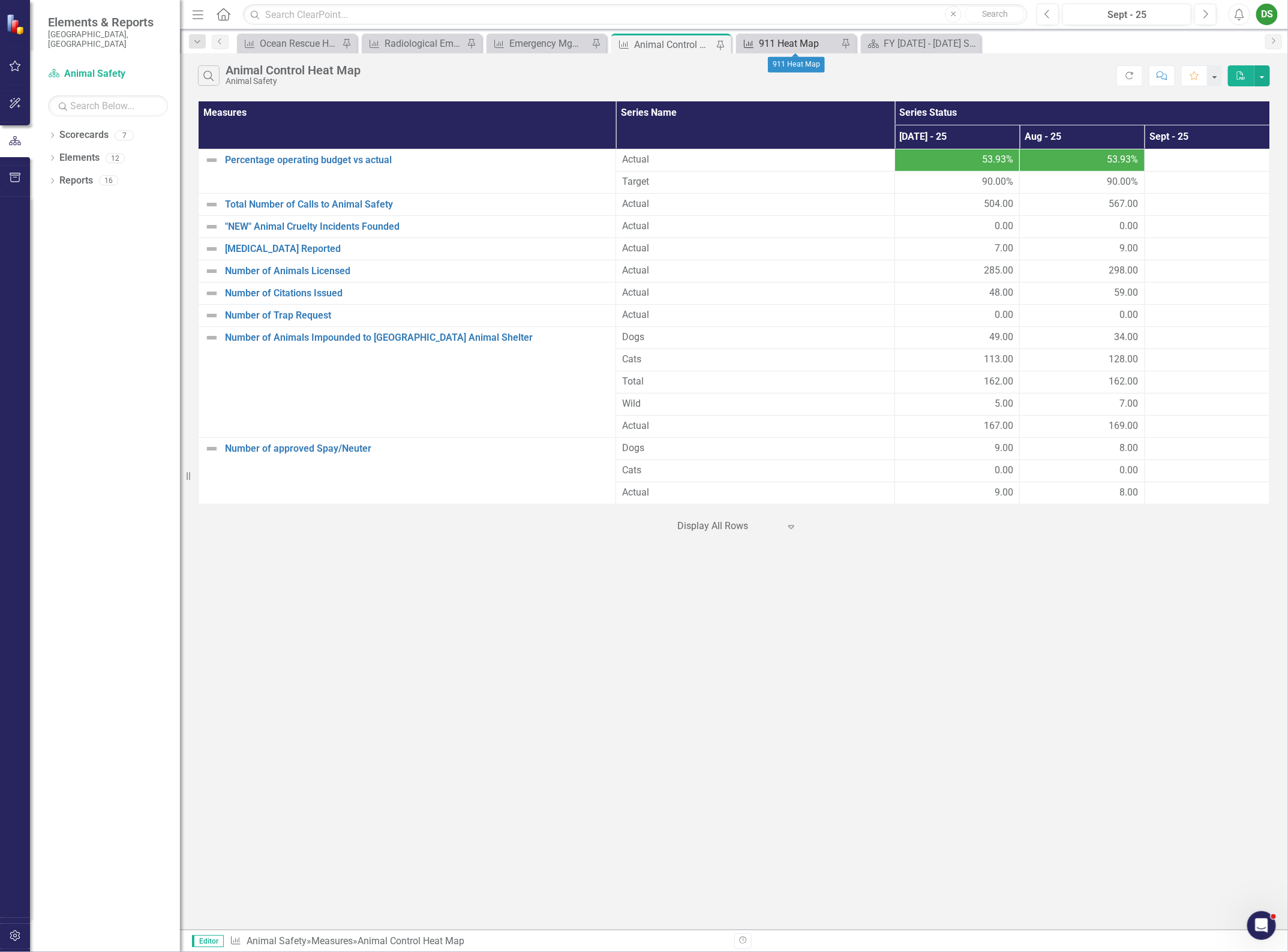
click at [798, 42] on div "911 Heat Map" at bounding box center [798, 43] width 80 height 15
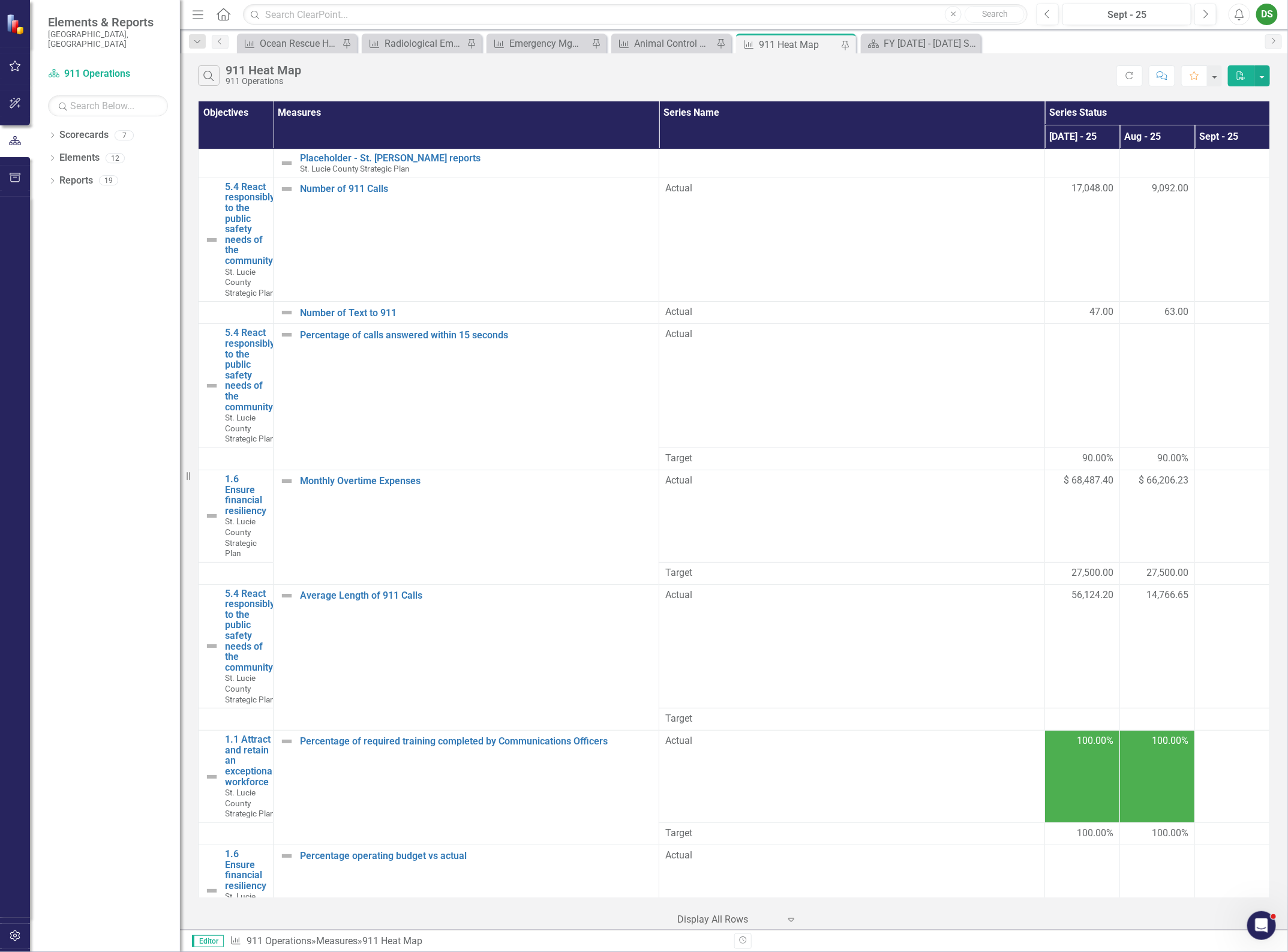
click at [663, 819] on div "Search 911 Heat Map 911 Operations Refresh Comment Favorite PDF Objectives Meas…" at bounding box center [734, 491] width 1108 height 877
click at [304, 46] on div "Ocean Rescue Heat Map" at bounding box center [300, 43] width 80 height 15
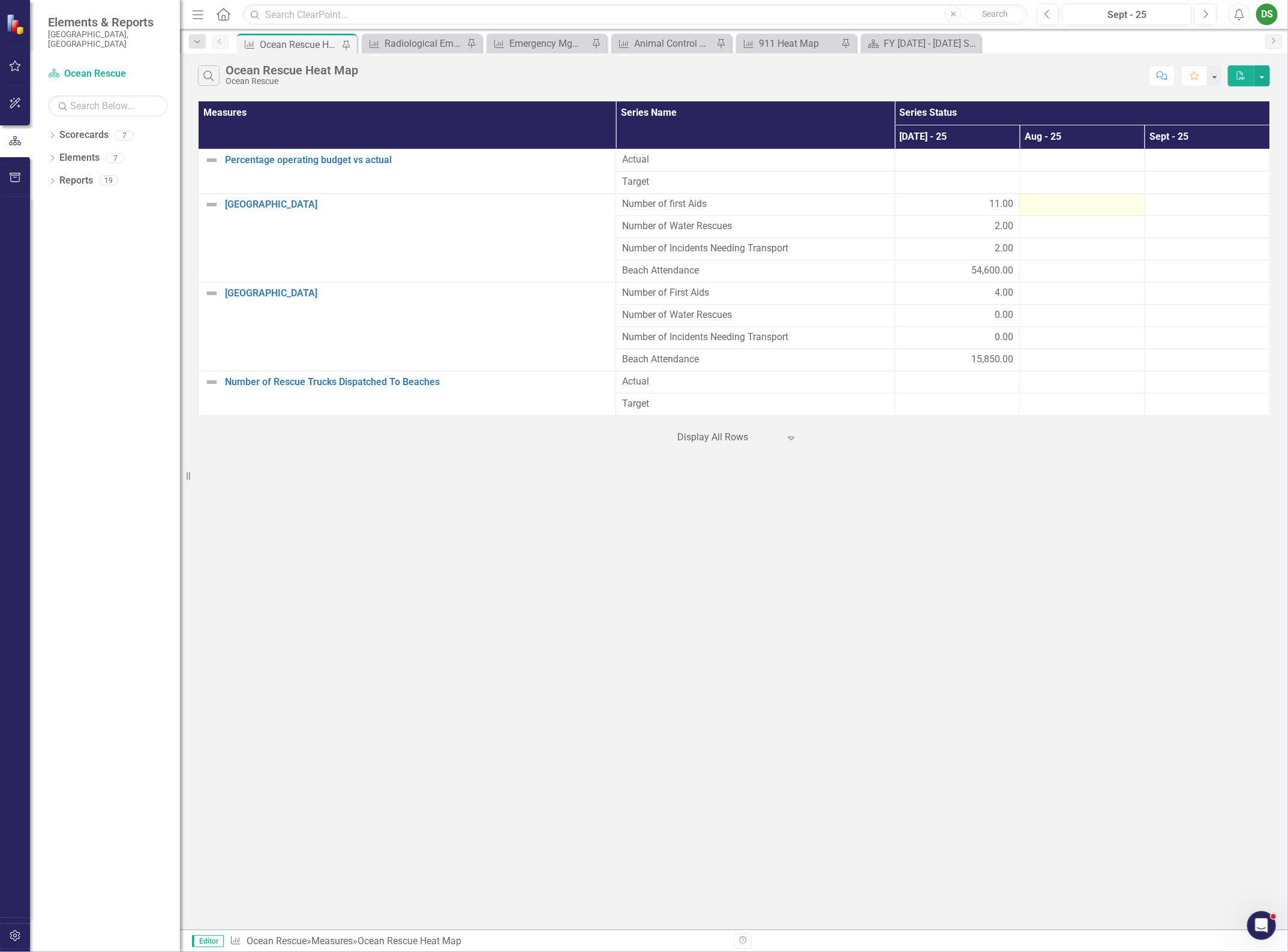
click at [1065, 205] on div at bounding box center [1081, 204] width 112 height 14
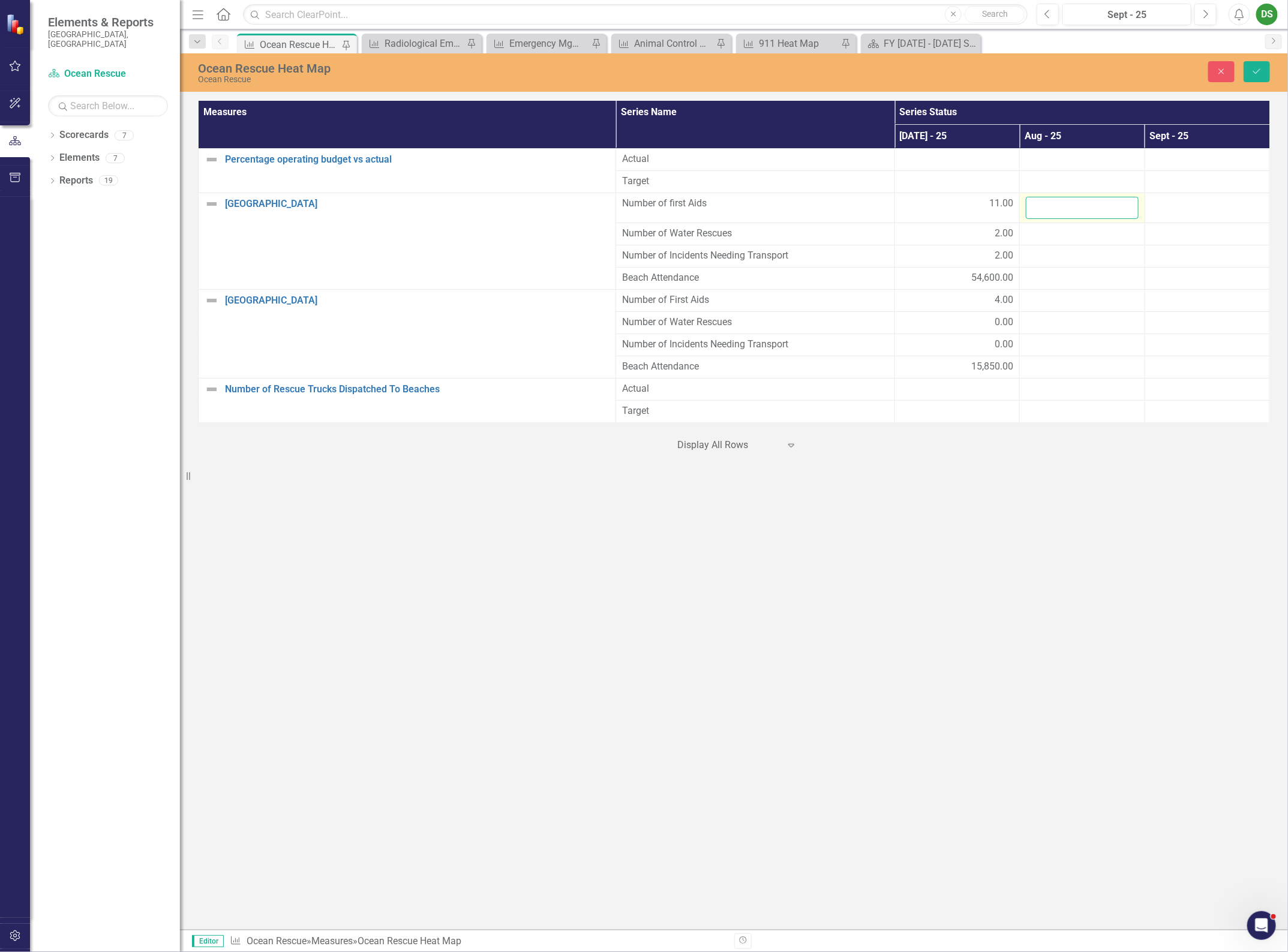
click at [1065, 205] on input "number" at bounding box center [1081, 208] width 112 height 22
type input "10"
click at [1039, 236] on div at bounding box center [1081, 234] width 112 height 14
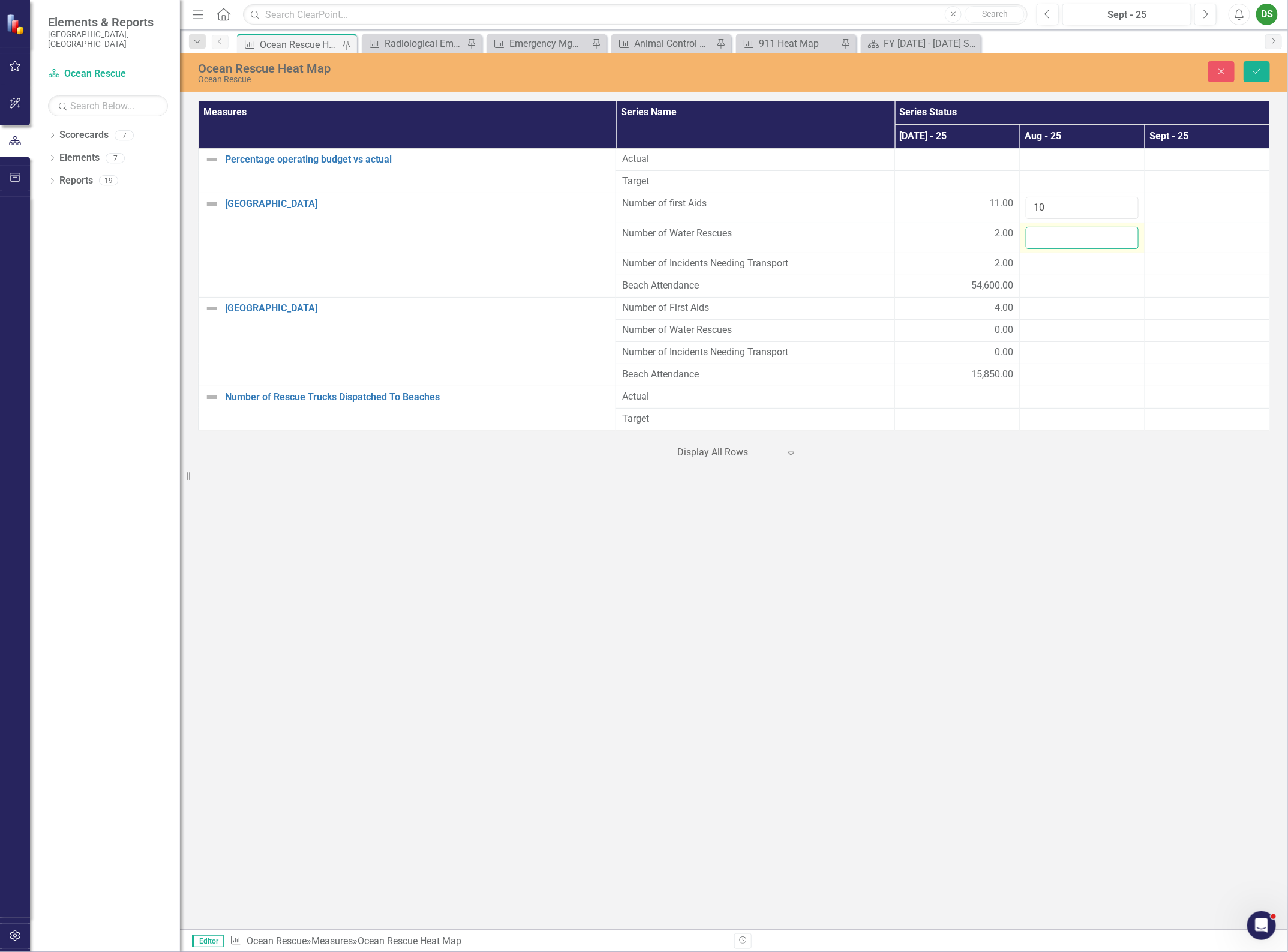
click at [1039, 236] on input "number" at bounding box center [1081, 238] width 112 height 22
type input "2"
click at [1033, 267] on div at bounding box center [1081, 263] width 112 height 14
click at [1033, 267] on input "number" at bounding box center [1081, 268] width 112 height 22
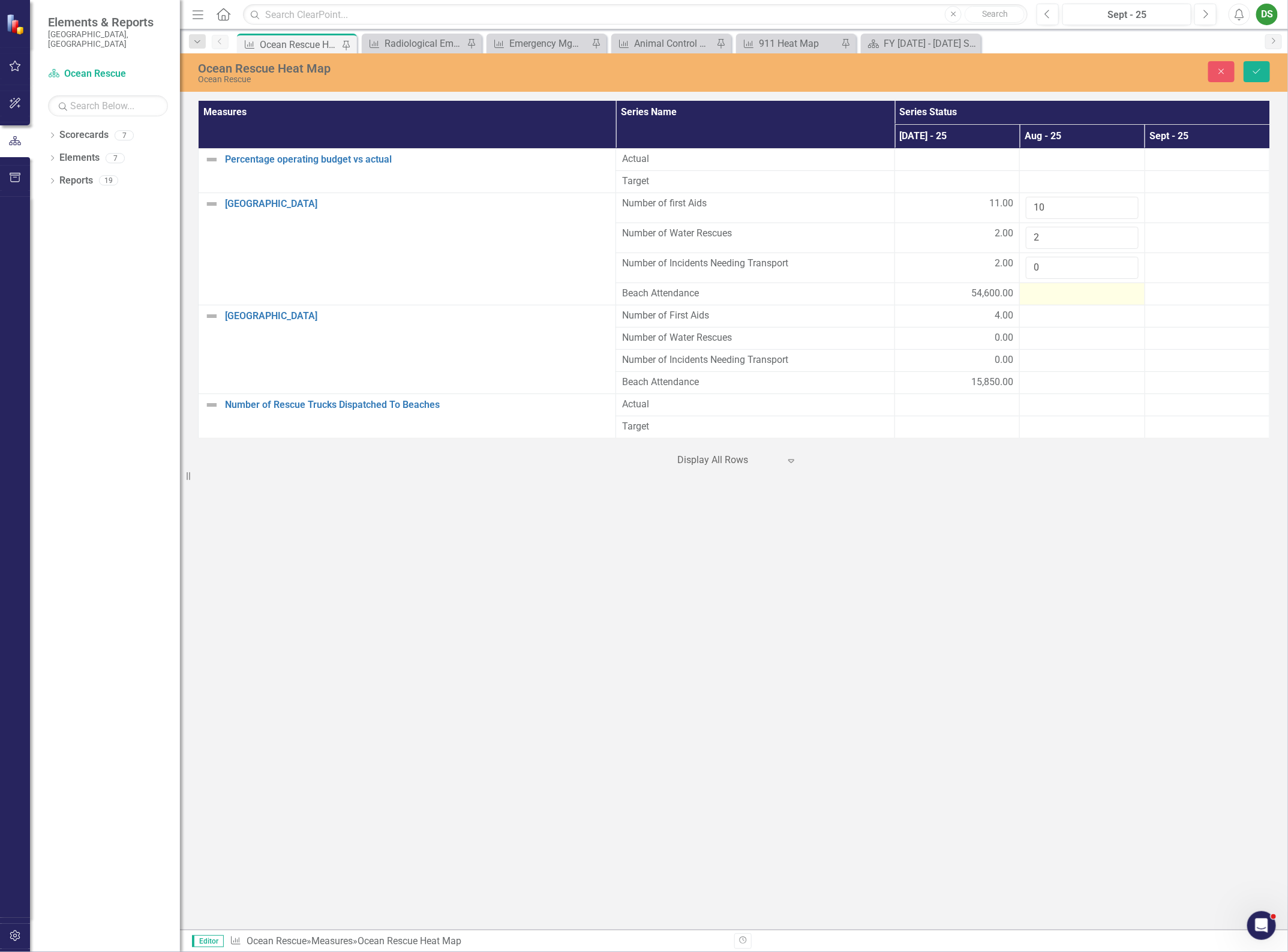
type input "0"
click at [1072, 294] on div at bounding box center [1081, 293] width 112 height 14
click at [1073, 295] on div at bounding box center [1081, 293] width 112 height 14
click at [1073, 295] on input "number" at bounding box center [1081, 297] width 112 height 22
type input "34000"
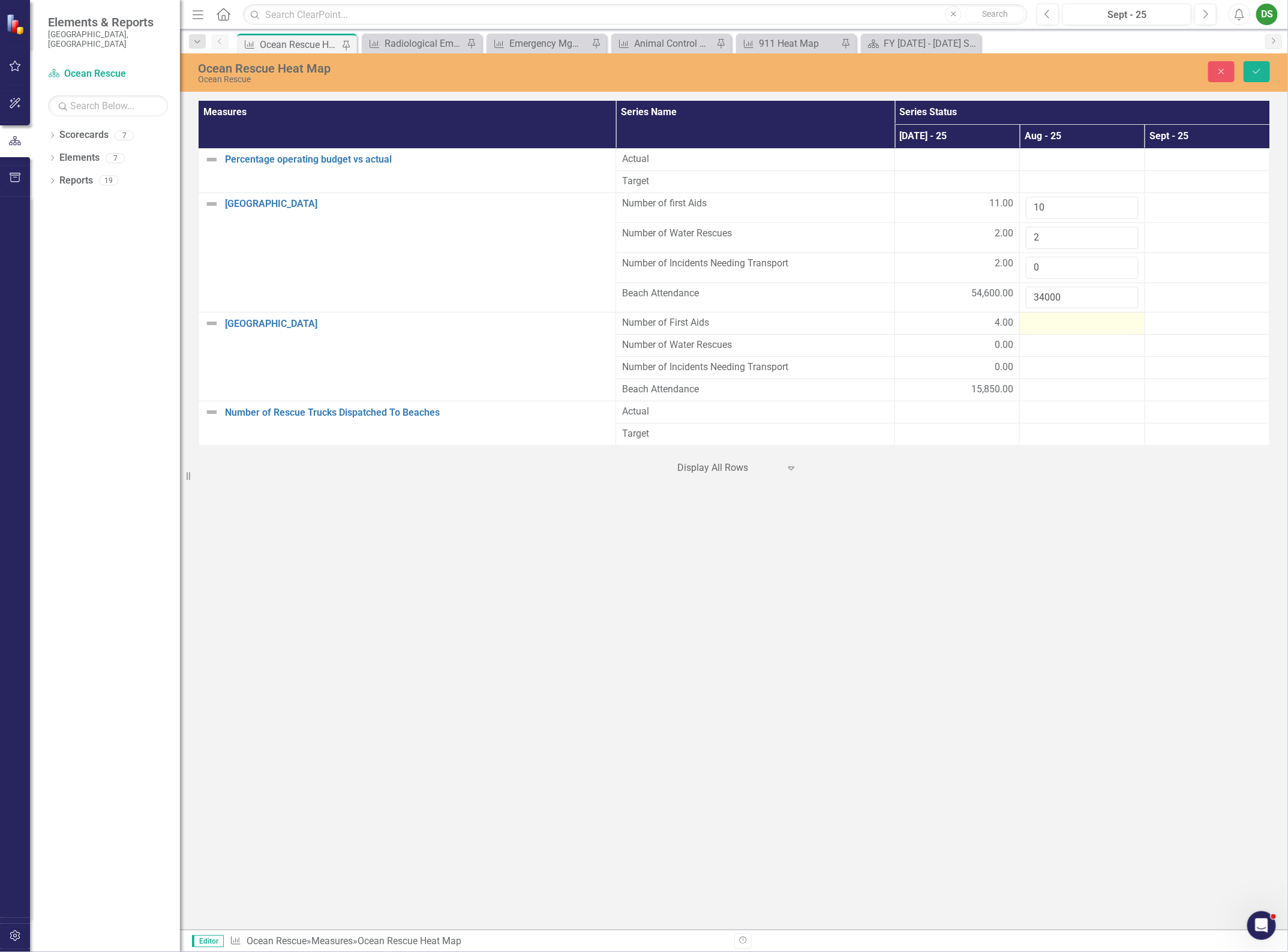
click at [1078, 331] on div at bounding box center [1081, 323] width 112 height 14
click at [1077, 328] on input "number" at bounding box center [1081, 327] width 112 height 22
type input "2"
click at [1047, 354] on div at bounding box center [1081, 353] width 112 height 14
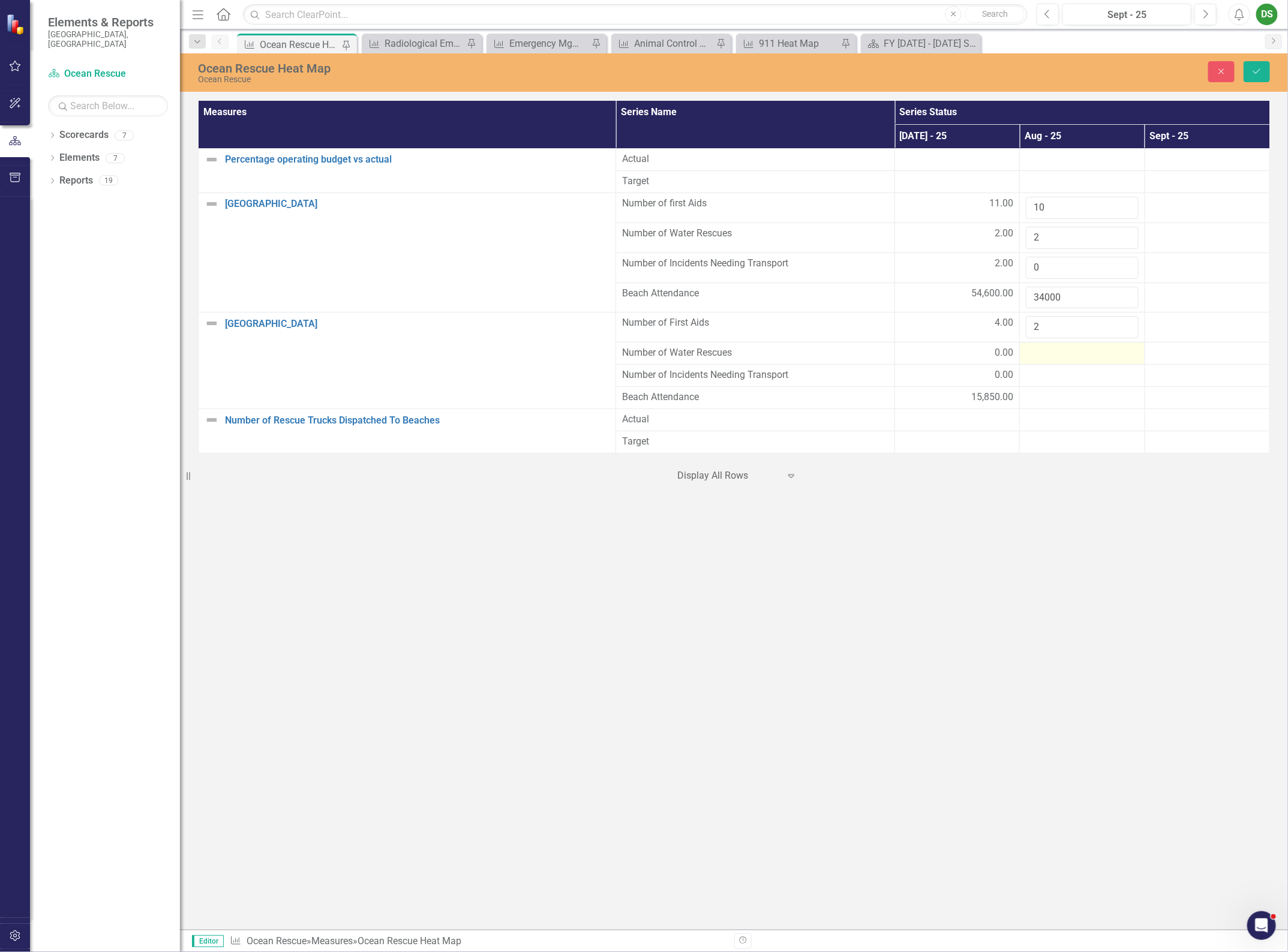
click at [1047, 354] on div at bounding box center [1081, 353] width 112 height 14
click at [1045, 355] on input "number" at bounding box center [1081, 357] width 112 height 22
type input "0"
click at [1038, 388] on div at bounding box center [1081, 383] width 112 height 14
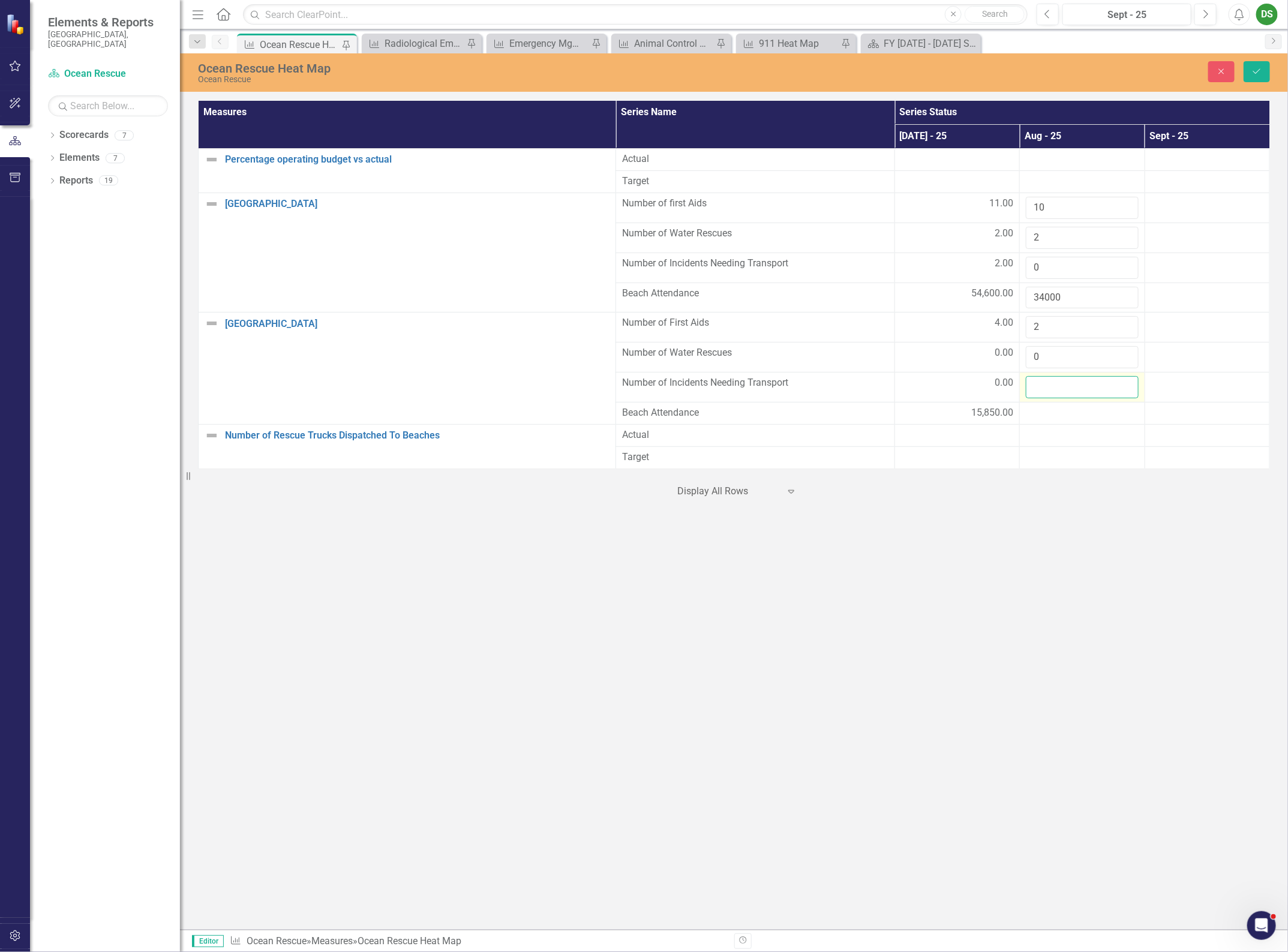
click at [1038, 388] on input "number" at bounding box center [1081, 387] width 112 height 22
type input "0"
click at [1041, 418] on div at bounding box center [1081, 413] width 112 height 14
click at [1041, 418] on input "number" at bounding box center [1081, 417] width 112 height 22
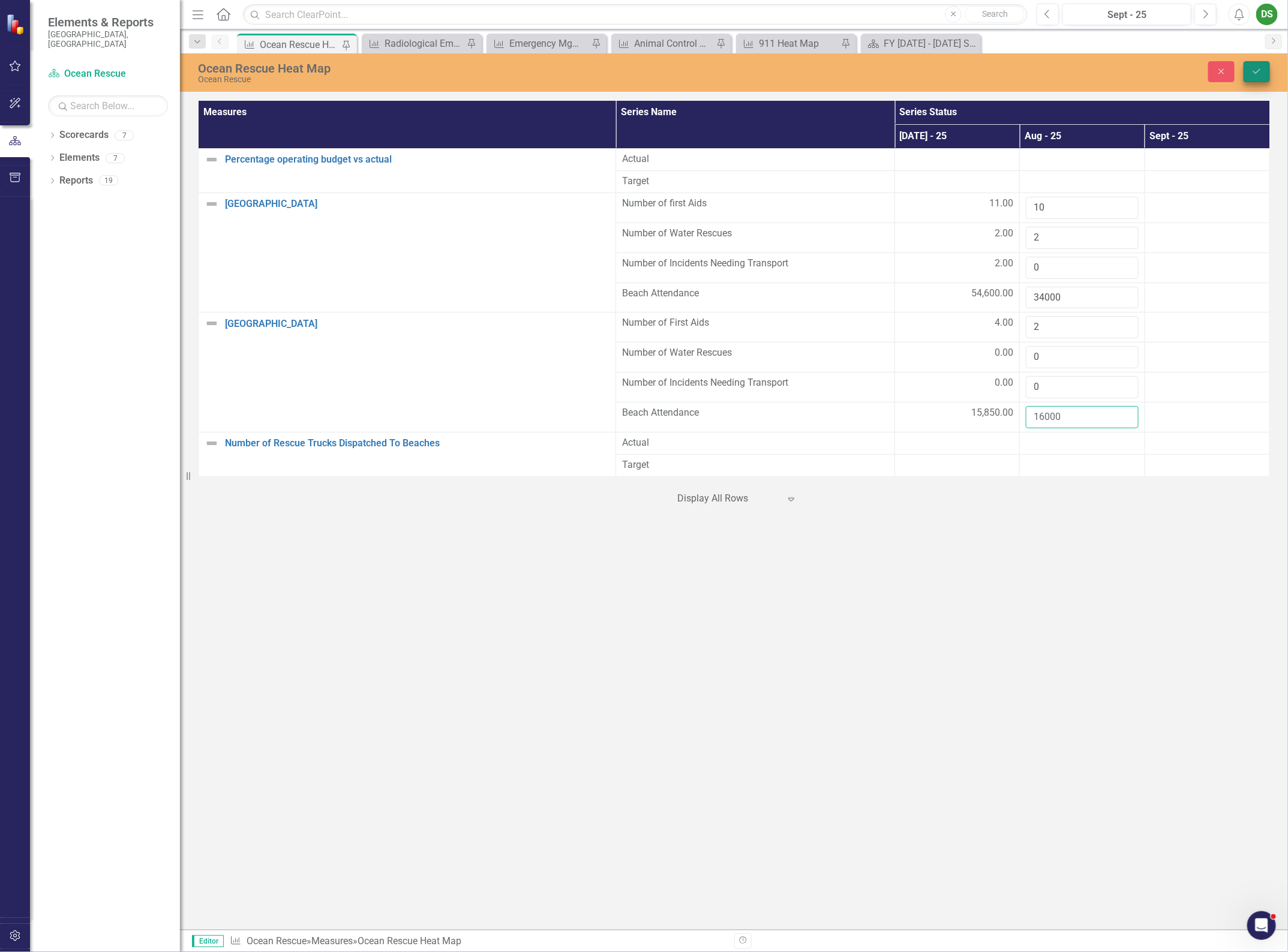
type input "16000"
click at [1255, 77] on button "Save" at bounding box center [1257, 71] width 27 height 21
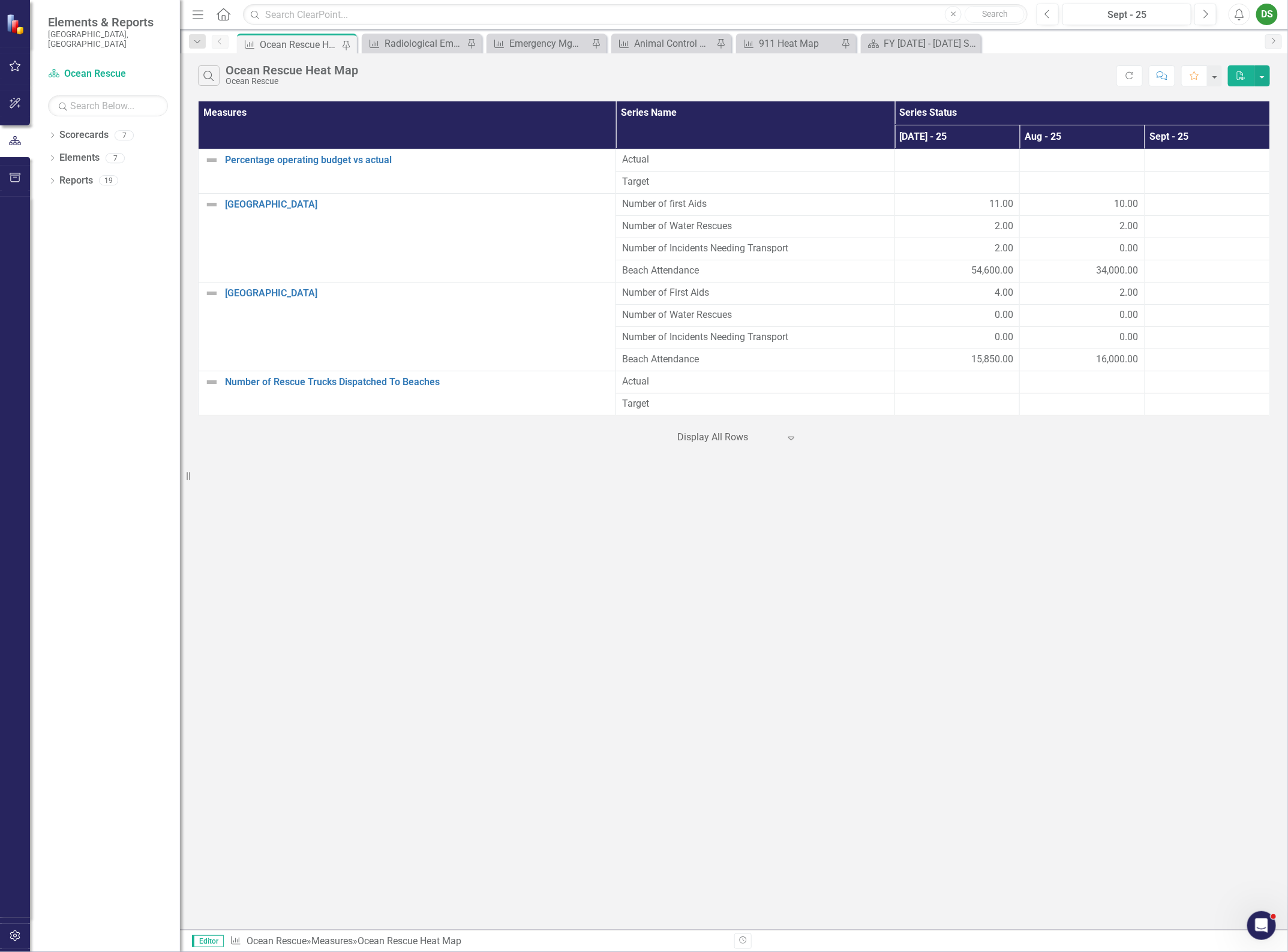
click at [1145, 754] on div "Search Ocean Rescue Heat Map Ocean Rescue Refresh Comment Favorite PDF Measures…" at bounding box center [734, 491] width 1108 height 877
